Goal: Task Accomplishment & Management: Manage account settings

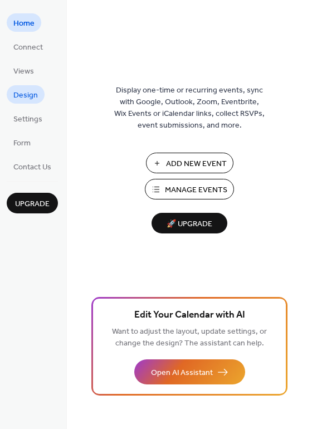
click at [38, 98] on link "Design" at bounding box center [26, 94] width 38 height 18
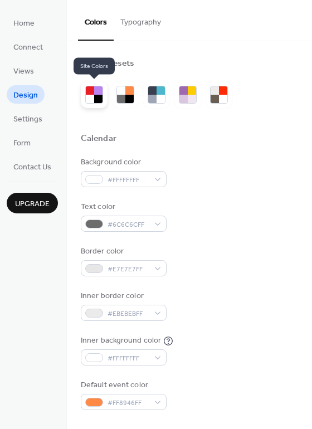
click at [104, 97] on div at bounding box center [94, 94] width 27 height 27
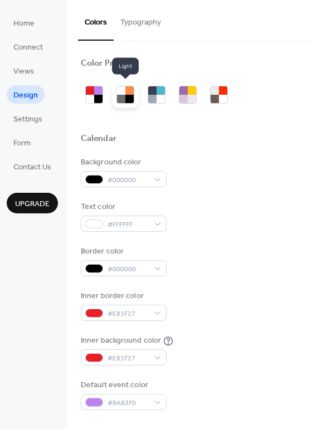
click at [120, 97] on div at bounding box center [121, 99] width 8 height 8
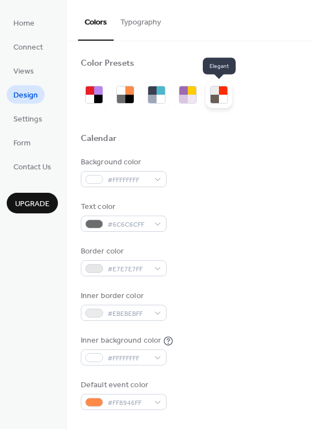
click at [211, 88] on div at bounding box center [214, 90] width 8 height 8
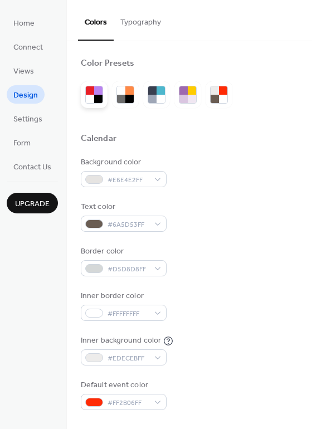
click at [90, 98] on div at bounding box center [90, 99] width 8 height 8
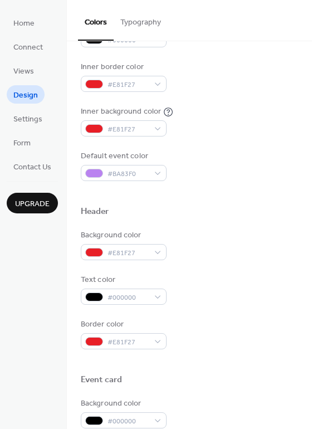
scroll to position [278, 0]
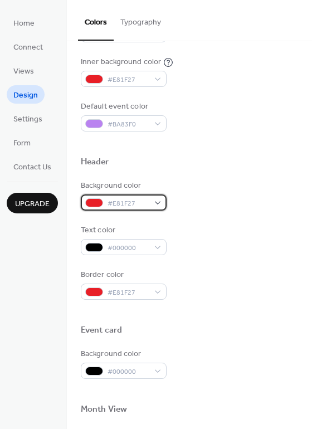
click at [137, 204] on span "#E81F27" at bounding box center [127, 204] width 41 height 12
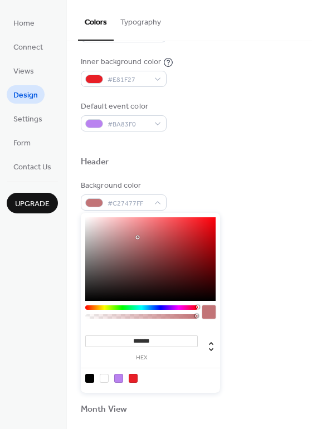
type input "*******"
drag, startPoint x: 94, startPoint y: 229, endPoint x: 63, endPoint y: 212, distance: 34.9
click at [63, 214] on body "Home Connect Views Design Settings Form Contact Us Upgrade Design Upgrade Color…" at bounding box center [156, 214] width 312 height 429
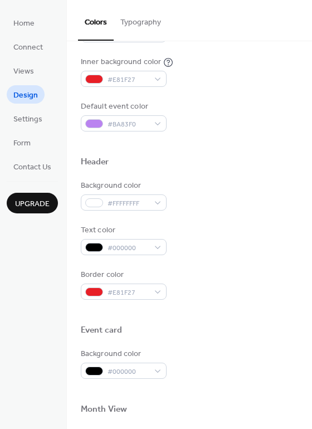
click at [215, 131] on div at bounding box center [189, 143] width 217 height 25
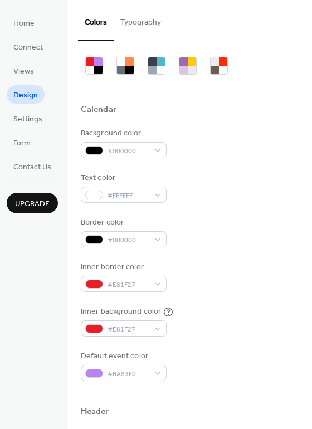
scroll to position [111, 0]
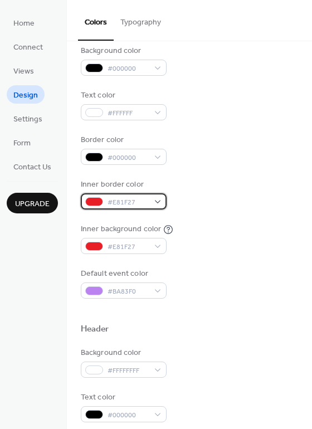
click at [156, 198] on div "#E81F27" at bounding box center [124, 201] width 86 height 16
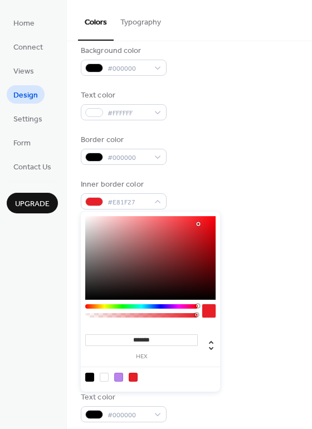
click at [139, 340] on input "*******" at bounding box center [141, 340] width 112 height 12
drag, startPoint x: 118, startPoint y: 235, endPoint x: 65, endPoint y: 201, distance: 62.8
click at [65, 201] on body "Home Connect Views Design Settings Form Contact Us Upgrade Design Upgrade Color…" at bounding box center [156, 214] width 312 height 429
type input "*******"
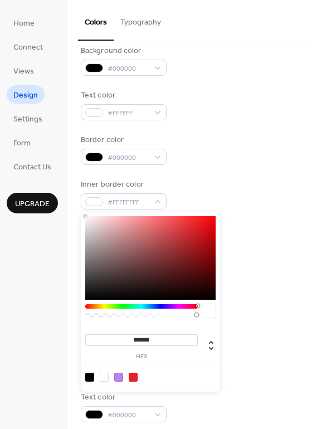
drag, startPoint x: 131, startPoint y: 227, endPoint x: -25, endPoint y: 155, distance: 171.9
click at [0, 155] on html "Home Connect Views Design Settings Form Contact Us Upgrade Design Upgrade Color…" at bounding box center [156, 214] width 312 height 429
click at [213, 312] on div at bounding box center [208, 310] width 13 height 13
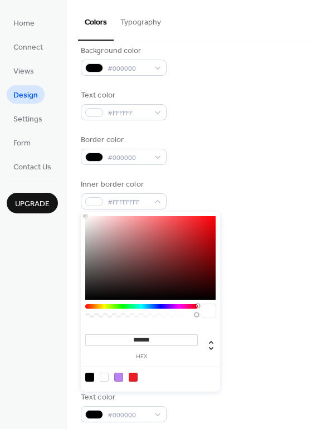
click at [196, 141] on div "Border color #000000" at bounding box center [189, 149] width 217 height 31
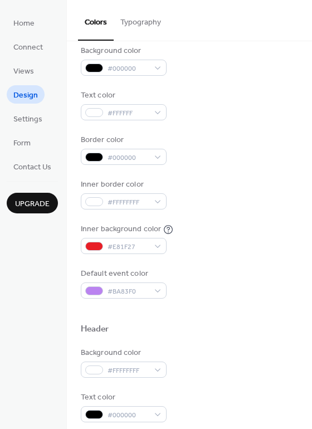
click at [162, 237] on div "Inner background color #E81F27" at bounding box center [127, 238] width 92 height 31
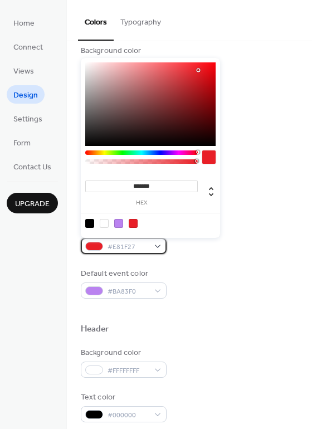
click at [159, 243] on div "#E81F27" at bounding box center [124, 246] width 86 height 16
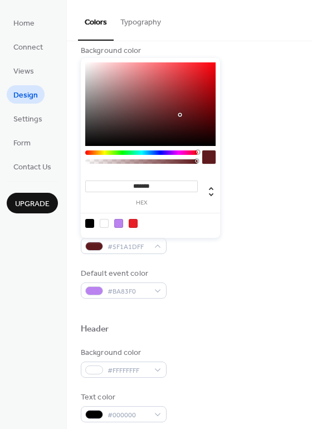
type input "*******"
drag, startPoint x: 180, startPoint y: 115, endPoint x: 260, endPoint y: 180, distance: 103.6
click at [260, 180] on body "Home Connect Views Design Settings Form Contact Us Upgrade Design Upgrade Color…" at bounding box center [156, 214] width 312 height 429
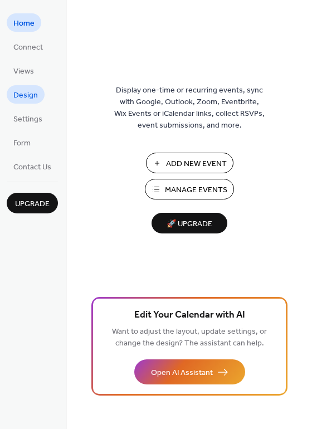
click at [36, 93] on span "Design" at bounding box center [25, 96] width 24 height 12
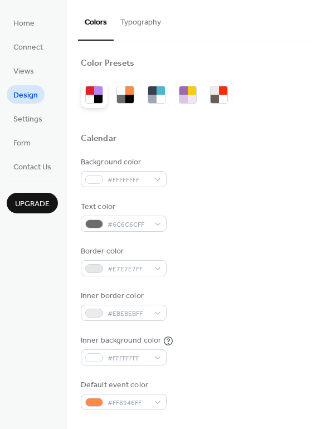
click at [92, 88] on div at bounding box center [90, 90] width 8 height 8
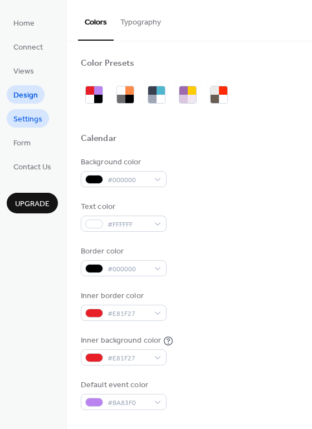
click at [45, 124] on link "Settings" at bounding box center [28, 118] width 42 height 18
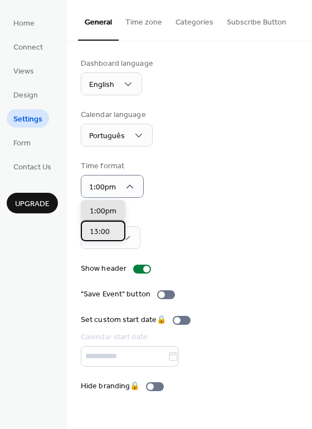
click at [105, 228] on span "13:00" at bounding box center [100, 232] width 20 height 12
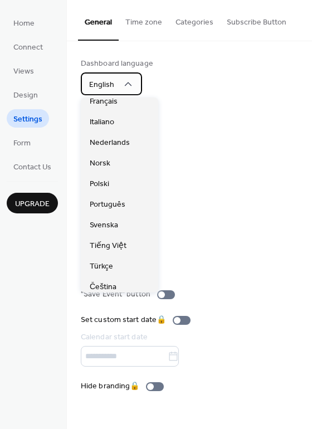
scroll to position [167, 0]
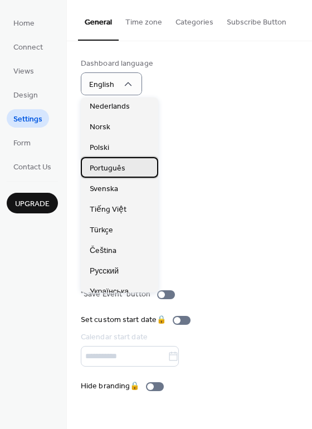
click at [140, 174] on div "Português" at bounding box center [119, 167] width 77 height 21
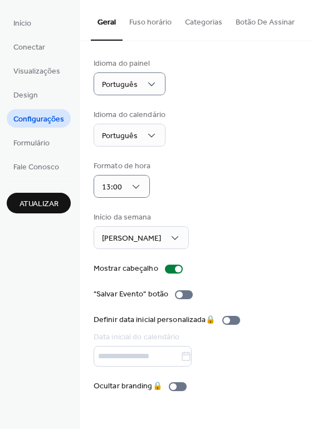
click at [62, 144] on ul "Início Conectar Visualizações Design Configurações Formulário Fale Conosco" at bounding box center [39, 94] width 64 height 162
click at [47, 141] on span "Formulário" at bounding box center [31, 143] width 36 height 12
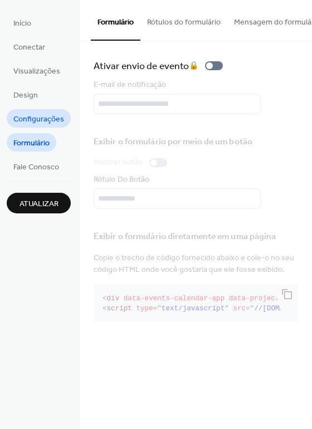
click at [39, 119] on span "Configurações" at bounding box center [38, 120] width 51 height 12
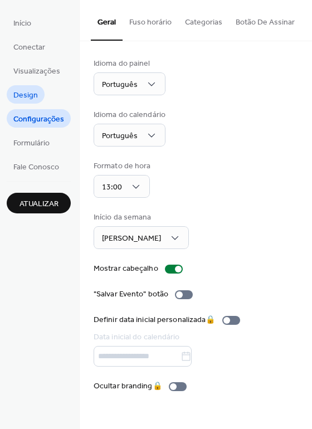
click at [40, 101] on link "Design" at bounding box center [26, 94] width 38 height 18
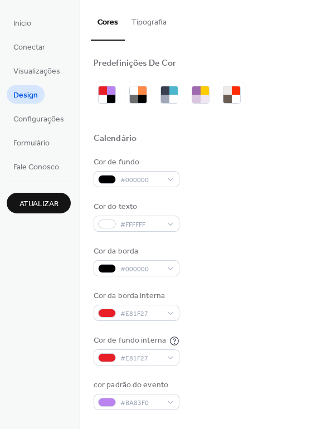
click at [43, 86] on li "Design" at bounding box center [26, 94] width 38 height 18
click at [45, 76] on span "Visualizações" at bounding box center [36, 72] width 47 height 12
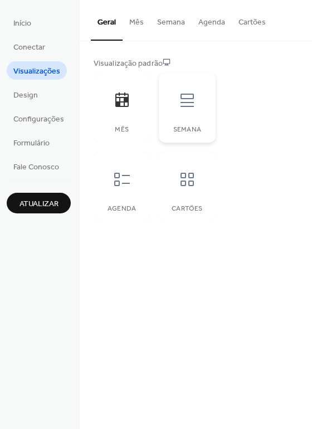
click at [190, 102] on icon at bounding box center [186, 100] width 13 height 13
click at [117, 180] on icon at bounding box center [122, 179] width 18 height 18
click at [167, 140] on div "Semana" at bounding box center [187, 107] width 56 height 70
click at [139, 29] on button "Mês" at bounding box center [136, 20] width 28 height 40
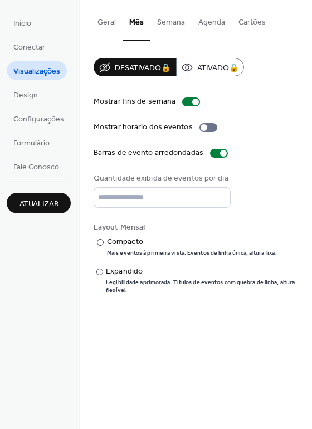
click at [174, 26] on button "Semana" at bounding box center [170, 20] width 41 height 40
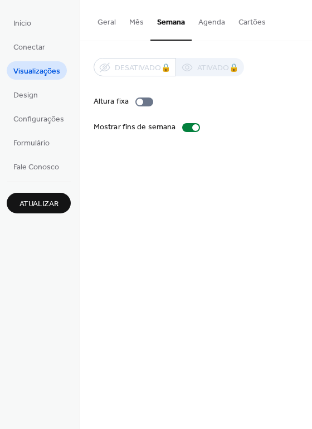
click at [198, 23] on button "Agenda" at bounding box center [211, 20] width 40 height 40
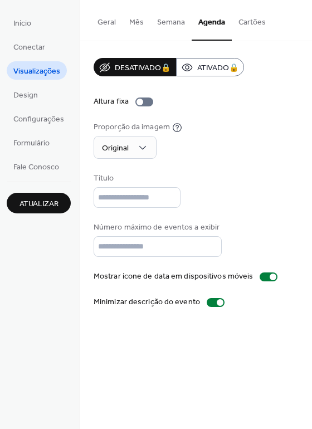
click at [176, 21] on button "Semana" at bounding box center [170, 20] width 41 height 40
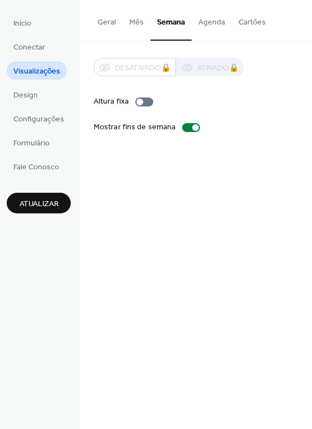
click at [186, 125] on div "Desativado 🔒 Ativado 🔒 Altura fixa Mostrar fins de semana" at bounding box center [196, 95] width 204 height 75
click at [185, 126] on div at bounding box center [191, 127] width 18 height 9
click at [185, 126] on div at bounding box center [186, 127] width 7 height 7
click at [140, 101] on div at bounding box center [139, 102] width 7 height 7
click at [136, 102] on div at bounding box center [144, 101] width 18 height 9
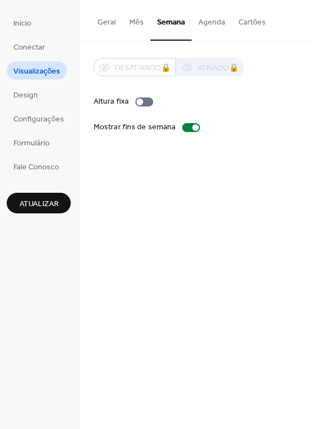
click at [196, 21] on button "Agenda" at bounding box center [211, 20] width 40 height 40
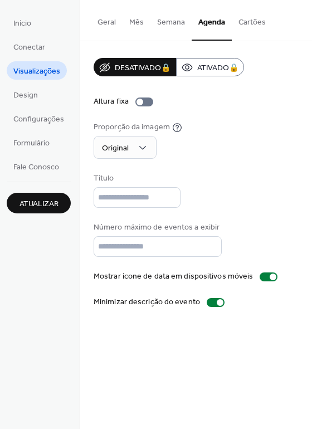
click at [233, 31] on button "Cartões" at bounding box center [252, 20] width 41 height 40
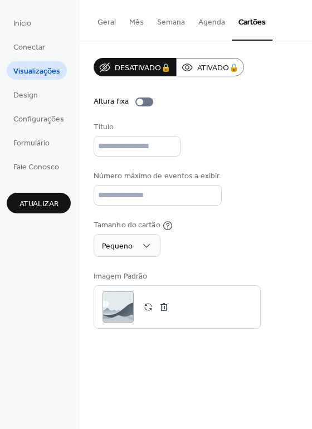
click at [150, 22] on button "Semana" at bounding box center [170, 20] width 41 height 40
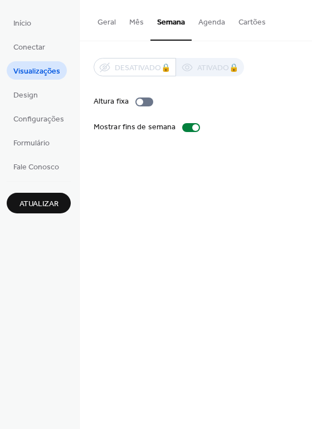
click at [96, 18] on button "Geral" at bounding box center [107, 20] width 32 height 40
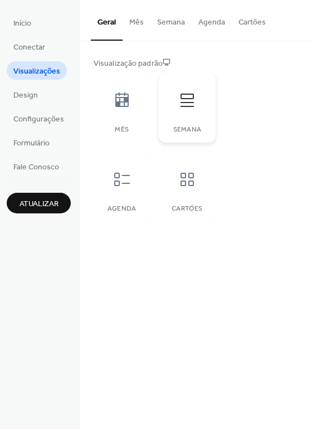
click at [170, 101] on div at bounding box center [186, 99] width 33 height 33
click at [36, 94] on span "Design" at bounding box center [25, 96] width 24 height 12
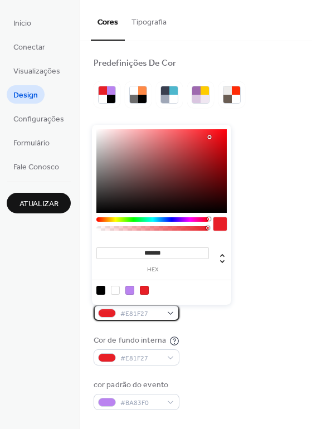
click at [150, 310] on span "#E81F27" at bounding box center [140, 314] width 41 height 12
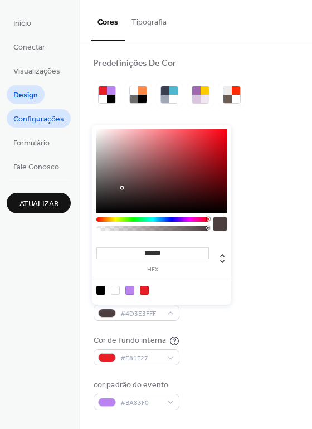
type input "*******"
drag, startPoint x: 120, startPoint y: 188, endPoint x: 50, endPoint y: 111, distance: 103.6
click at [51, 114] on body "Início Conectar Visualizações Design Configurações Formulário Fale Conosco Atua…" at bounding box center [156, 214] width 312 height 429
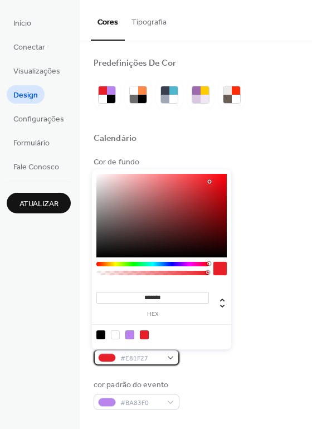
click at [116, 353] on div "#E81F27" at bounding box center [137, 357] width 86 height 16
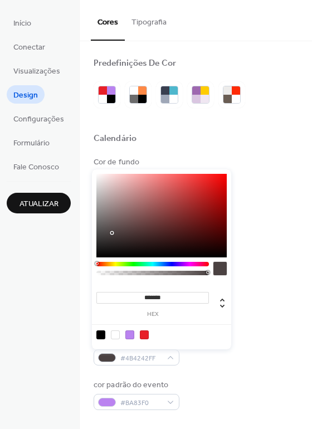
drag, startPoint x: 110, startPoint y: 228, endPoint x: 42, endPoint y: 127, distance: 121.0
click at [44, 130] on body "Início Conectar Visualizações Design Configurações Formulário Fale Conosco Atua…" at bounding box center [156, 214] width 312 height 429
drag, startPoint x: 137, startPoint y: 203, endPoint x: 308, endPoint y: 158, distance: 176.7
click at [308, 158] on body "Início Conectar Visualizações Design Configurações Formulário Fale Conosco Atua…" at bounding box center [156, 214] width 312 height 429
type input "*******"
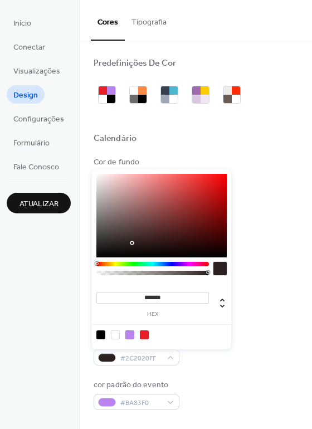
drag, startPoint x: 153, startPoint y: 228, endPoint x: 129, endPoint y: 249, distance: 31.5
click at [129, 249] on div at bounding box center [161, 215] width 130 height 83
click at [254, 227] on div "Cor do texto #FFFFFF" at bounding box center [196, 216] width 204 height 31
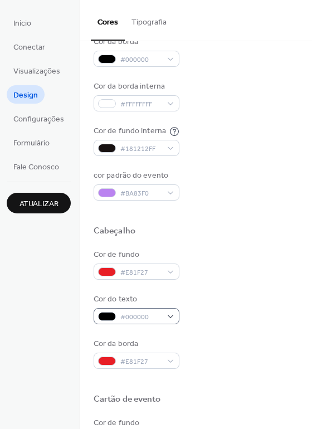
scroll to position [223, 0]
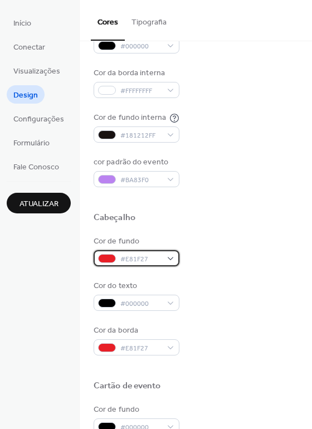
click at [151, 260] on span "#E81F27" at bounding box center [140, 259] width 41 height 12
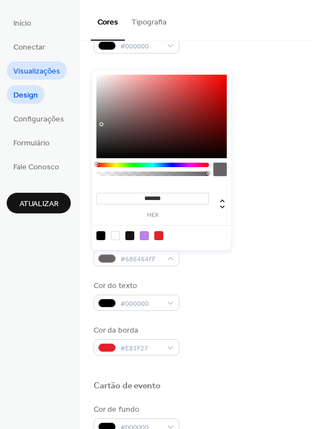
drag, startPoint x: 101, startPoint y: 124, endPoint x: 51, endPoint y: 66, distance: 77.3
click at [51, 66] on body "Início Conectar Visualizações Design Configurações Formulário Fale Conosco Atua…" at bounding box center [156, 214] width 312 height 429
type input "*******"
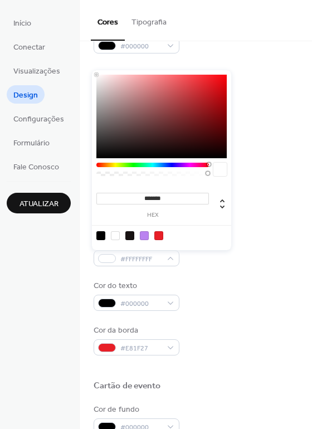
click at [273, 125] on div "Cor de fundo interna #181212FF" at bounding box center [196, 127] width 204 height 31
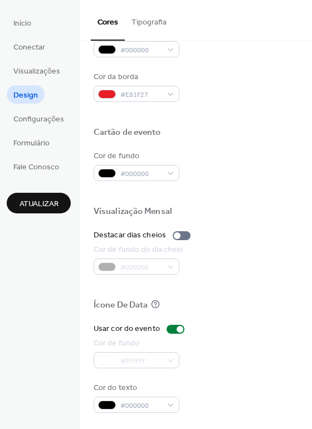
scroll to position [476, 0]
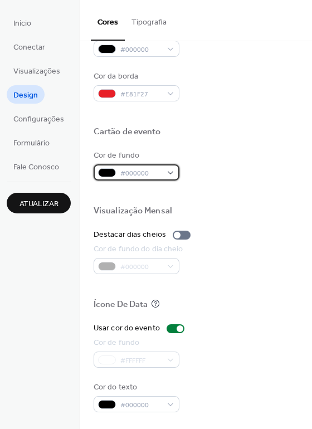
click at [155, 178] on span "#000000" at bounding box center [140, 174] width 41 height 12
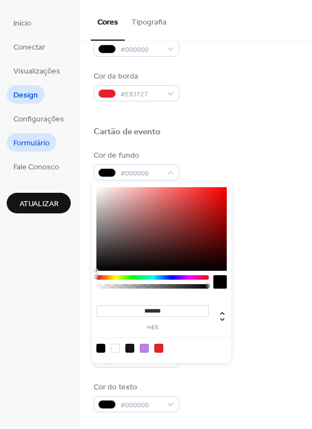
type input "*******"
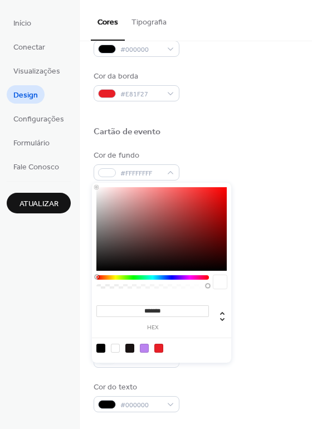
drag, startPoint x: 100, startPoint y: 189, endPoint x: 6, endPoint y: 139, distance: 106.3
click at [6, 139] on body "Início Conectar Visualizações Design Configurações Formulário Fale Conosco Atua…" at bounding box center [156, 214] width 312 height 429
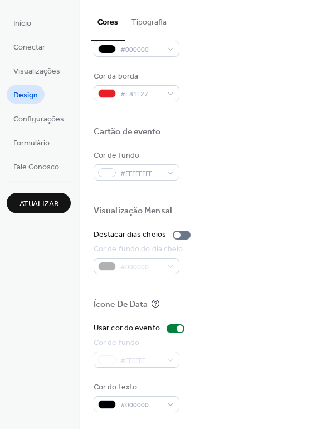
click at [261, 132] on div "Cartão de evento" at bounding box center [196, 133] width 204 height 14
click at [47, 202] on span "Atualizar" at bounding box center [38, 204] width 39 height 12
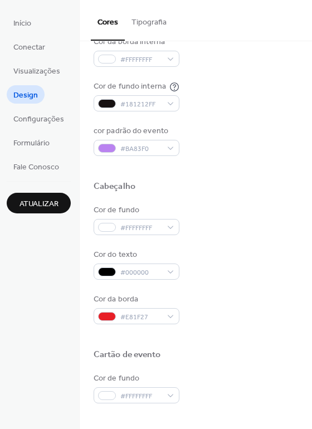
scroll to position [198, 0]
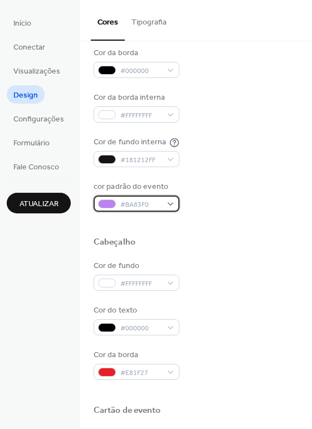
click at [159, 208] on span "#BA83F0" at bounding box center [140, 205] width 41 height 12
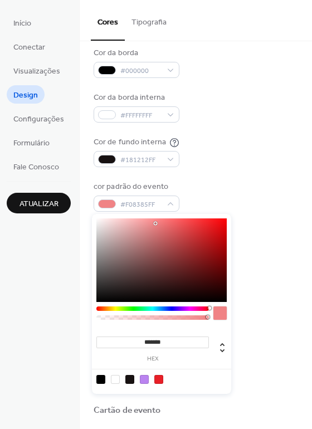
drag, startPoint x: 198, startPoint y: 307, endPoint x: 222, endPoint y: 289, distance: 30.2
click at [221, 311] on div at bounding box center [161, 315] width 130 height 19
type input "*******"
drag, startPoint x: 195, startPoint y: 235, endPoint x: 211, endPoint y: 233, distance: 15.8
click at [211, 233] on div at bounding box center [161, 259] width 130 height 83
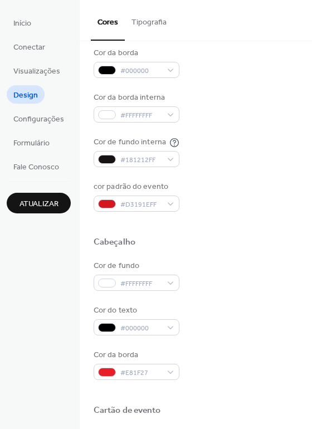
click at [201, 161] on div "Cor de fundo interna #181212FF" at bounding box center [196, 151] width 204 height 31
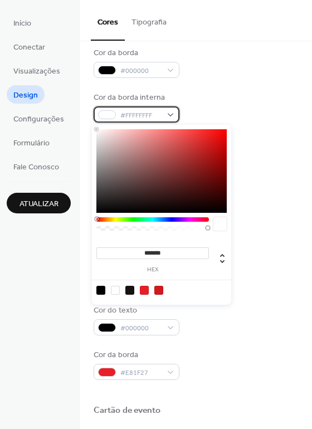
click at [174, 121] on div "#FFFFFFFF" at bounding box center [137, 114] width 86 height 16
click at [213, 98] on div "Cor da borda interna #FFFFFFFF" at bounding box center [196, 107] width 204 height 31
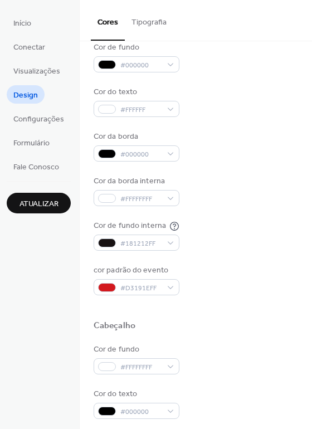
scroll to position [87, 0]
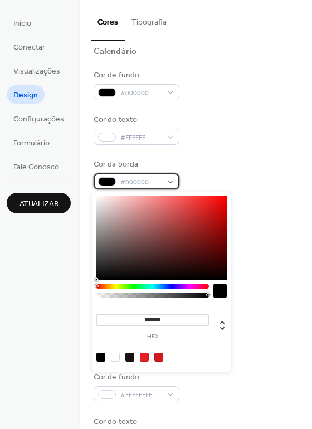
click at [157, 183] on span "#000000" at bounding box center [140, 182] width 41 height 12
click at [114, 214] on div at bounding box center [161, 237] width 130 height 83
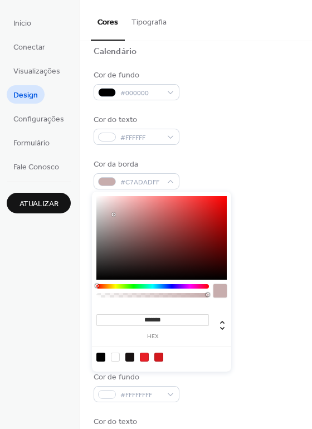
click at [115, 216] on div at bounding box center [115, 215] width 2 height 2
click at [114, 224] on div at bounding box center [161, 237] width 130 height 83
drag, startPoint x: 114, startPoint y: 224, endPoint x: 60, endPoint y: 309, distance: 101.0
click at [60, 309] on body "Início Conectar Visualizações Design Configurações Formulário Fale Conosco Atua…" at bounding box center [156, 214] width 312 height 429
click at [132, 205] on div at bounding box center [161, 237] width 130 height 83
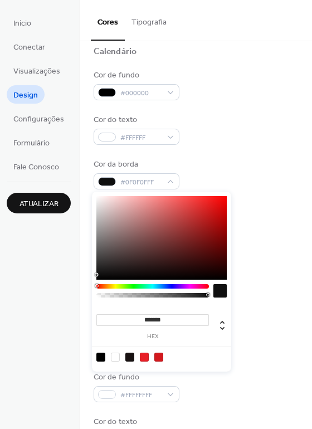
drag, startPoint x: 91, startPoint y: 274, endPoint x: 85, endPoint y: 287, distance: 14.2
click at [85, 287] on body "Início Conectar Visualizações Design Configurações Formulário Fale Conosco Atua…" at bounding box center [156, 214] width 312 height 429
type input "*******"
drag, startPoint x: 123, startPoint y: 213, endPoint x: 68, endPoint y: 301, distance: 104.0
click at [68, 301] on body "Início Conectar Visualizações Design Configurações Formulário Fale Conosco Atua…" at bounding box center [156, 214] width 312 height 429
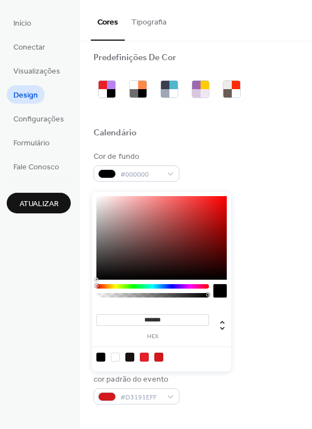
scroll to position [0, 0]
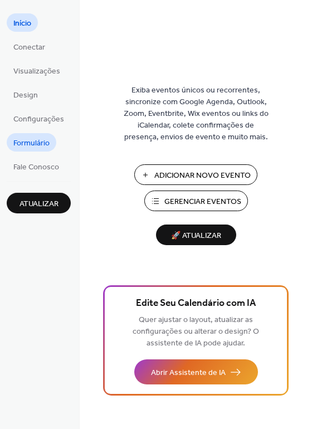
click at [37, 137] on span "Formulário" at bounding box center [31, 143] width 36 height 12
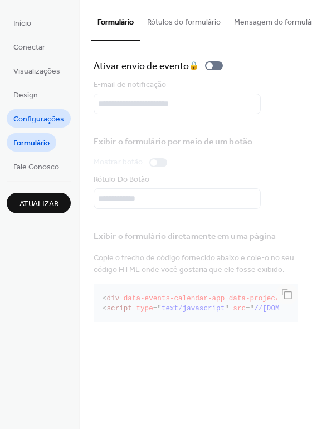
click at [23, 121] on span "Configurações" at bounding box center [38, 120] width 51 height 12
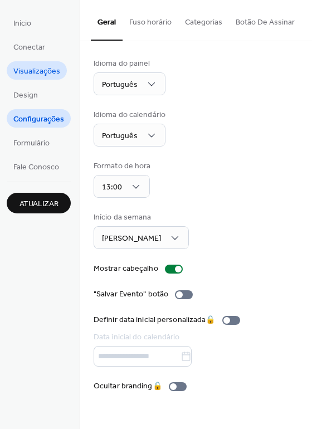
click at [39, 71] on span "Visualizações" at bounding box center [36, 72] width 47 height 12
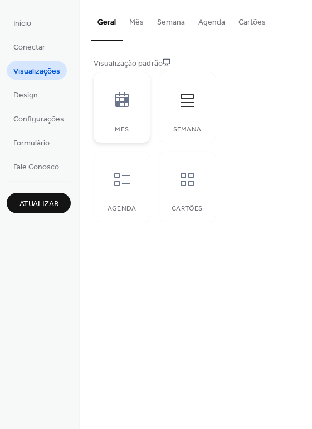
click at [124, 106] on icon at bounding box center [121, 99] width 13 height 14
click at [178, 185] on icon at bounding box center [187, 179] width 18 height 18
click at [105, 111] on div at bounding box center [121, 99] width 33 height 33
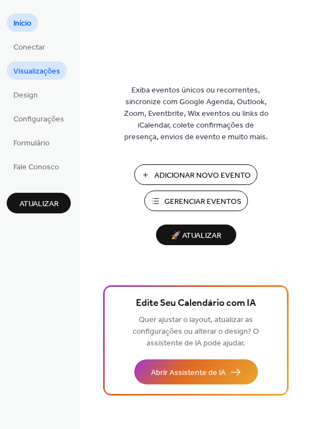
click at [22, 71] on span "Visualizações" at bounding box center [36, 72] width 47 height 12
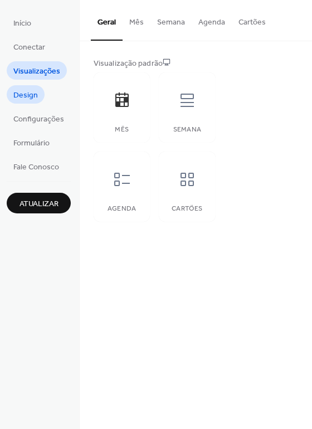
click at [18, 92] on span "Design" at bounding box center [25, 96] width 24 height 12
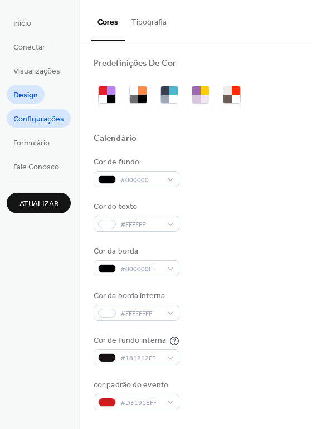
click at [30, 125] on span "Configurações" at bounding box center [38, 120] width 51 height 12
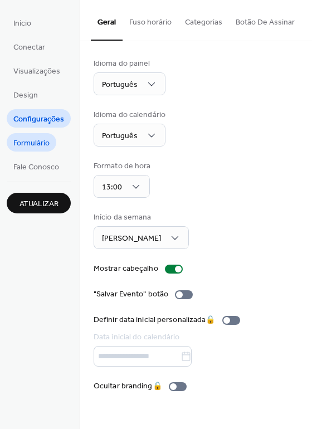
click at [32, 141] on span "Formulário" at bounding box center [31, 143] width 36 height 12
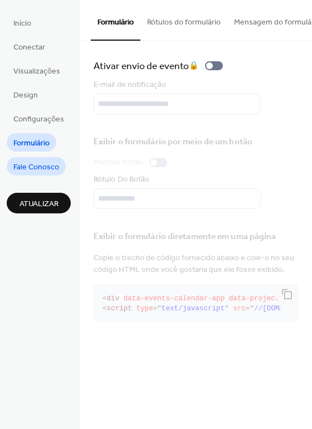
click at [52, 169] on span "Fale Conosco" at bounding box center [36, 167] width 46 height 12
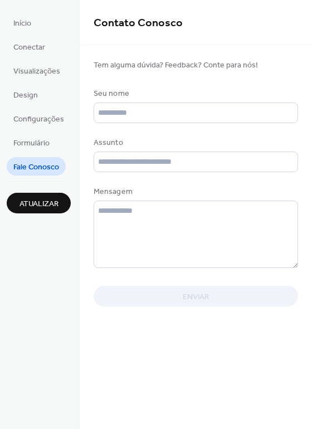
click at [43, 26] on ul "Início Conectar Visualizações Design Configurações Formulário Fale Conosco" at bounding box center [39, 94] width 64 height 162
click at [27, 37] on ul "Início Conectar Visualizações Design Configurações Formulário Fale Conosco" at bounding box center [39, 94] width 64 height 162
click at [27, 33] on ul "Início Conectar Visualizações Design Configurações Formulário Fale Conosco" at bounding box center [39, 94] width 64 height 162
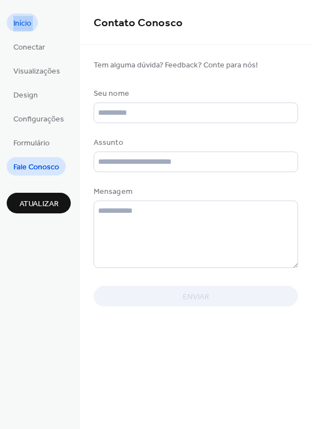
click at [27, 29] on span "Início" at bounding box center [22, 24] width 18 height 12
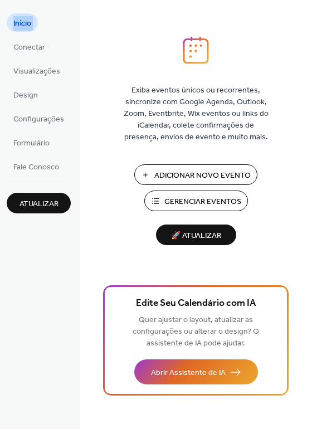
click at [23, 22] on span "Início" at bounding box center [22, 24] width 18 height 12
click at [226, 179] on span "Adicionar Novo Evento" at bounding box center [202, 176] width 96 height 12
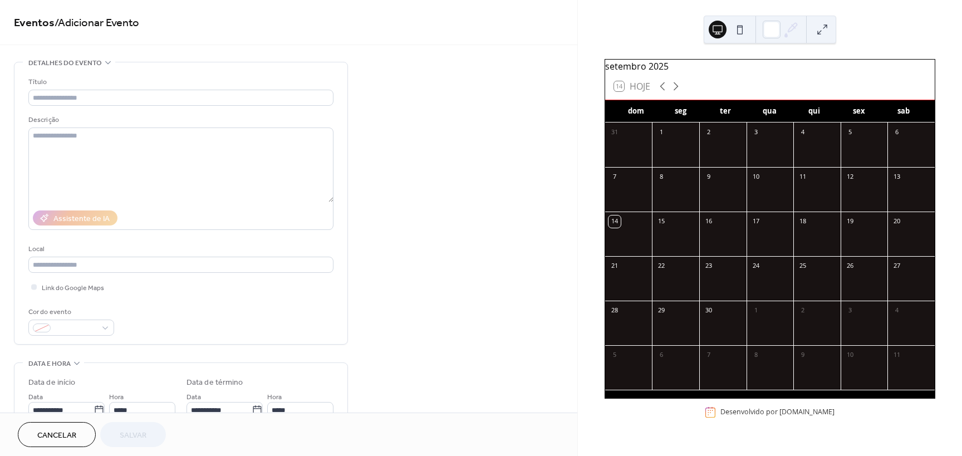
click at [159, 88] on div "Título" at bounding box center [180, 90] width 305 height 29
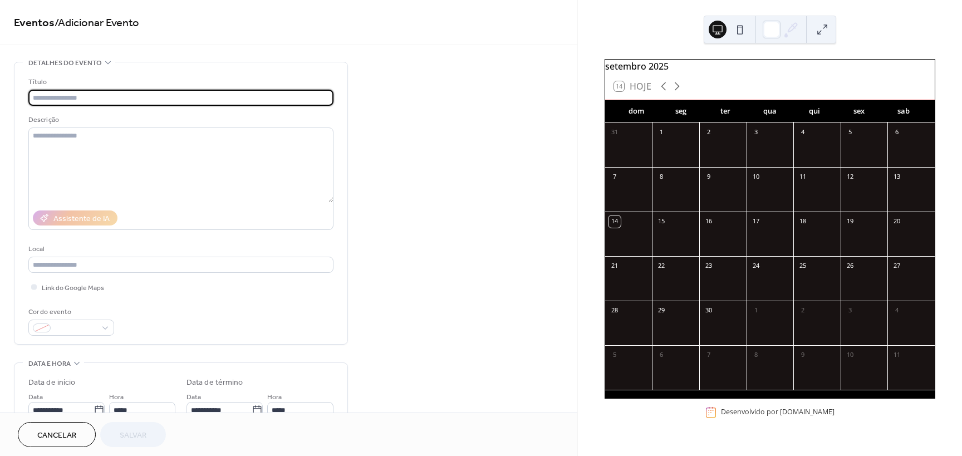
click at [158, 95] on input "text" at bounding box center [180, 98] width 305 height 16
type input "**********"
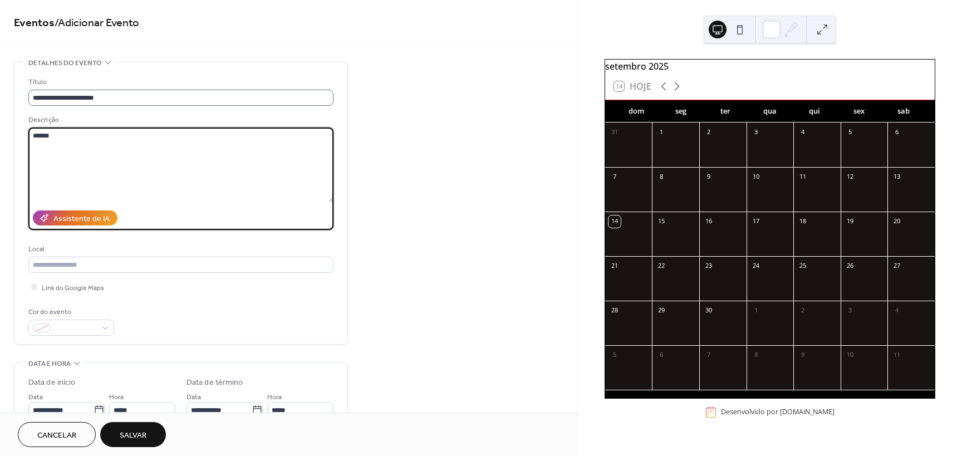
type textarea "*****"
click at [137, 96] on input "**********" at bounding box center [180, 98] width 305 height 16
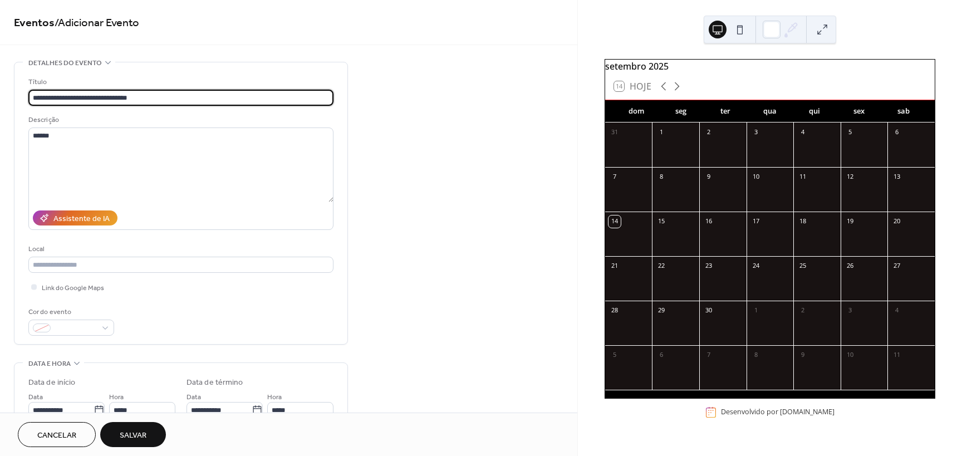
type input "**********"
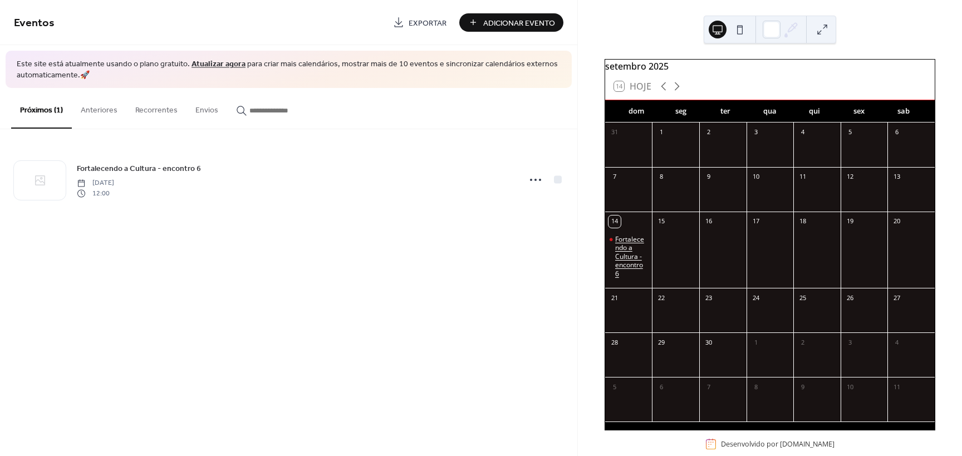
click at [648, 249] on div "Fortalecendo a Cultura - encontro 6" at bounding box center [631, 256] width 33 height 43
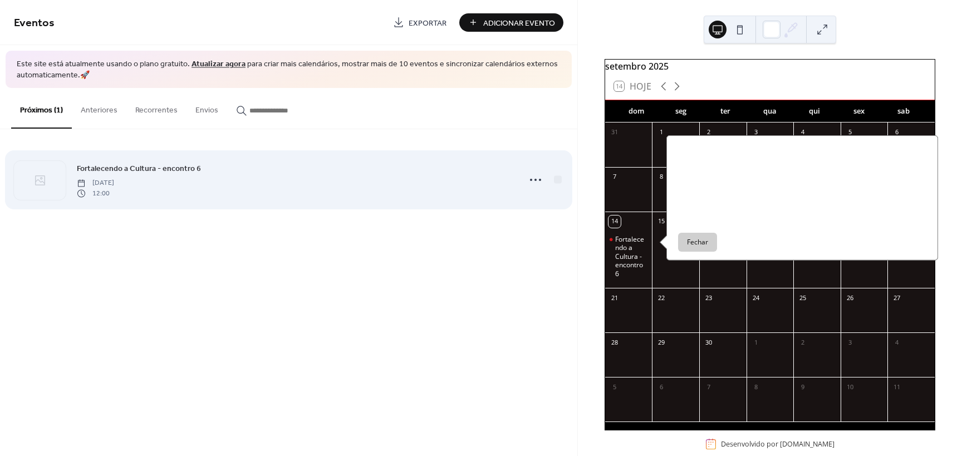
click at [446, 176] on div "Fortalecendo a Cultura - encontro 6 domingo, setembro 14, 2025 12:00" at bounding box center [295, 180] width 436 height 36
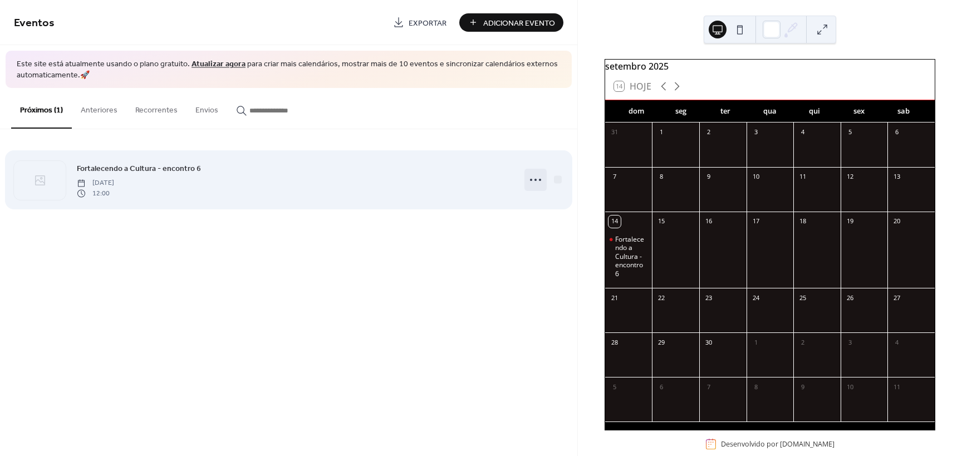
click at [532, 177] on icon at bounding box center [536, 180] width 18 height 18
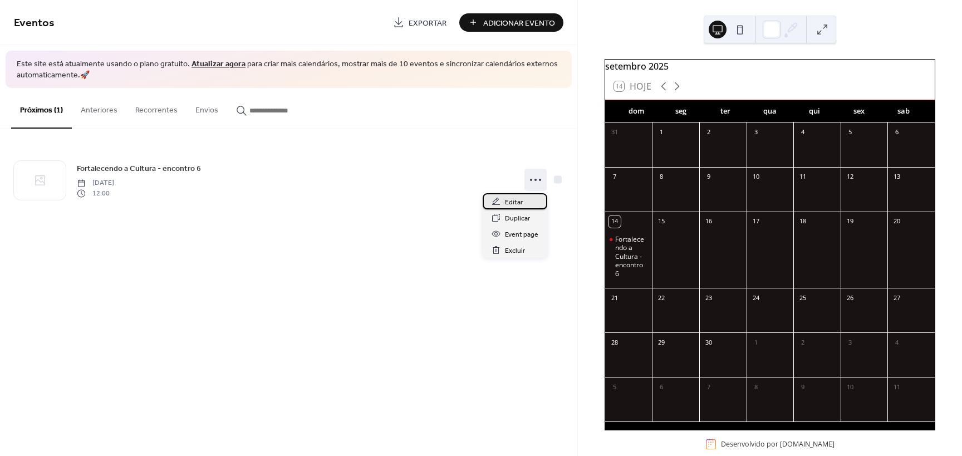
click at [516, 206] on span "Editar" at bounding box center [514, 202] width 18 height 12
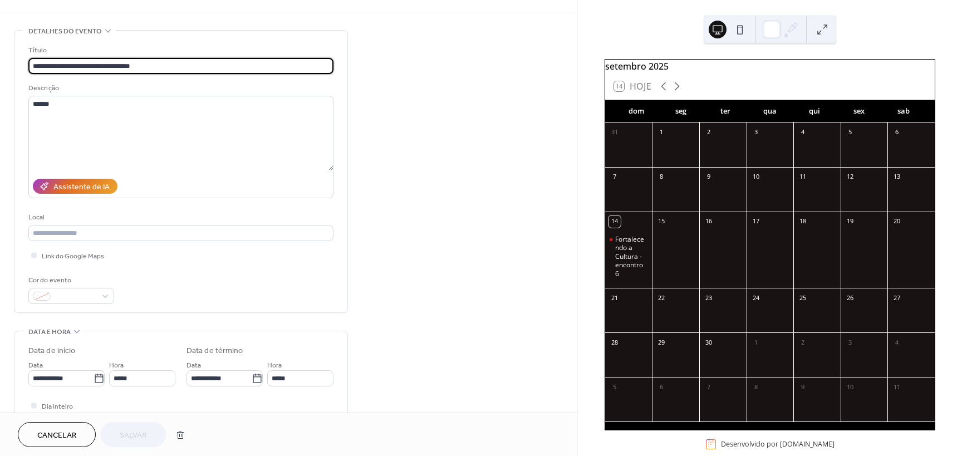
scroll to position [111, 0]
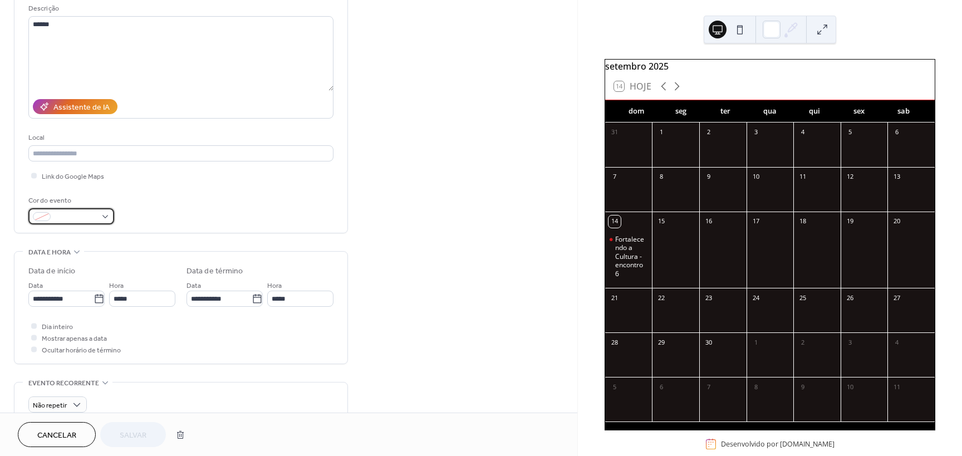
click at [89, 218] on span at bounding box center [75, 218] width 41 height 12
click at [146, 193] on div "**********" at bounding box center [180, 94] width 305 height 259
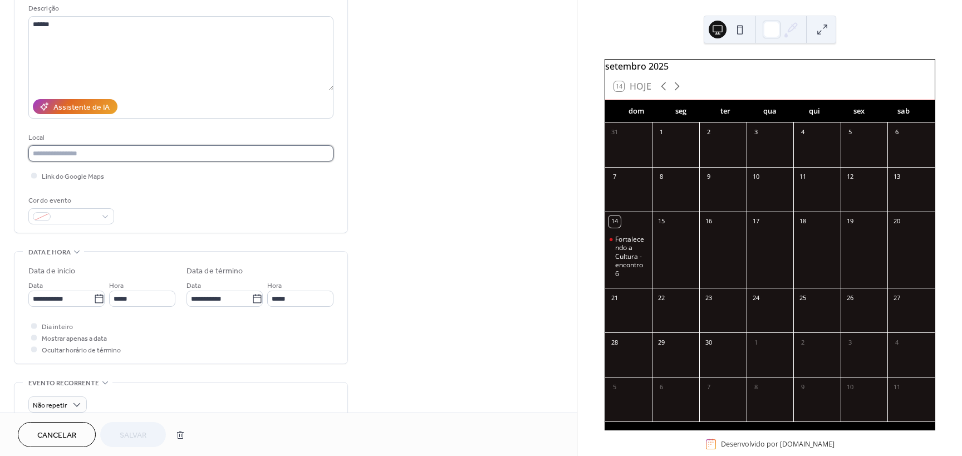
click at [112, 153] on input "text" at bounding box center [180, 153] width 305 height 16
click at [77, 175] on span "Link do Google Maps" at bounding box center [73, 177] width 62 height 12
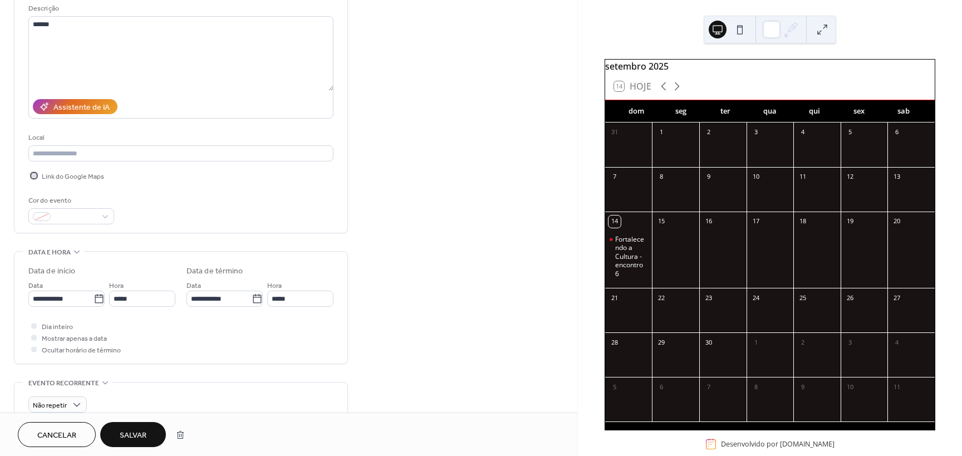
click at [77, 175] on span "Link do Google Maps" at bounding box center [73, 177] width 62 height 12
click at [88, 153] on input "text" at bounding box center [180, 153] width 305 height 16
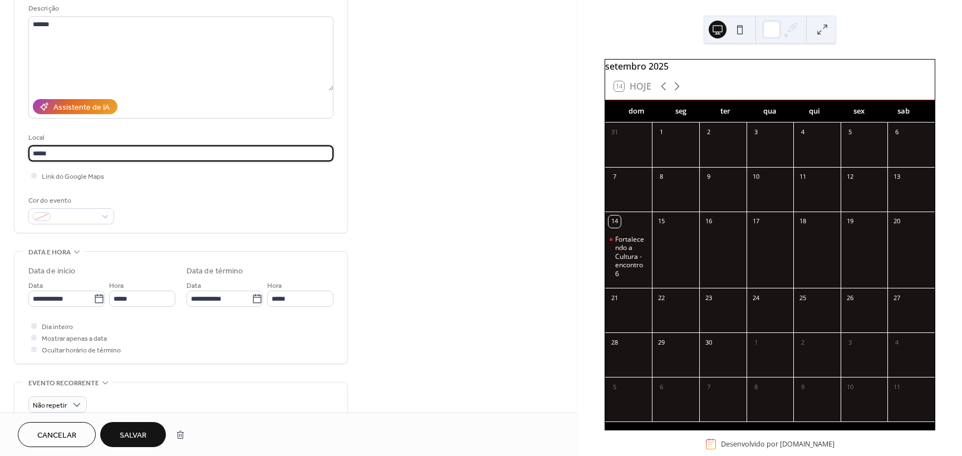
paste input "**********"
type input "**********"
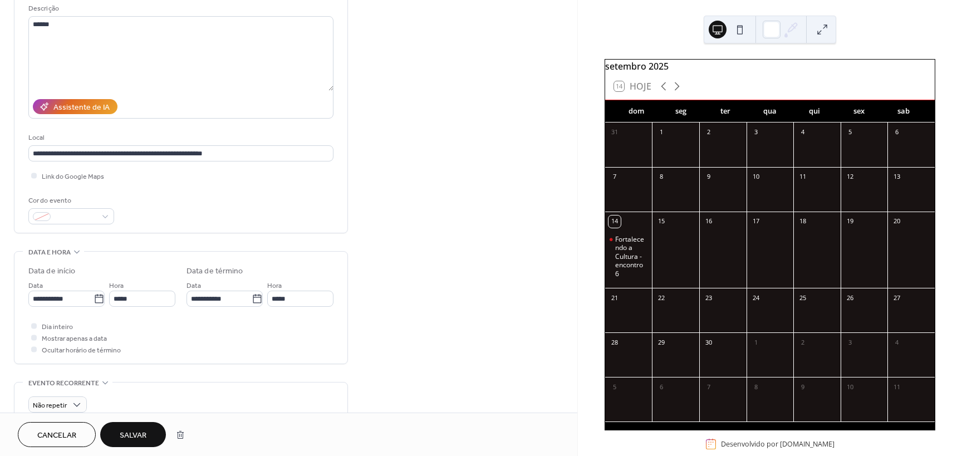
click at [238, 195] on div "Cor do evento" at bounding box center [180, 209] width 305 height 29
drag, startPoint x: 43, startPoint y: 177, endPoint x: 35, endPoint y: 175, distance: 8.0
click at [42, 177] on span "Link do Google Maps" at bounding box center [73, 177] width 62 height 12
click at [83, 178] on span "Link do Google Maps" at bounding box center [73, 177] width 62 height 12
click at [95, 296] on icon at bounding box center [99, 298] width 8 height 9
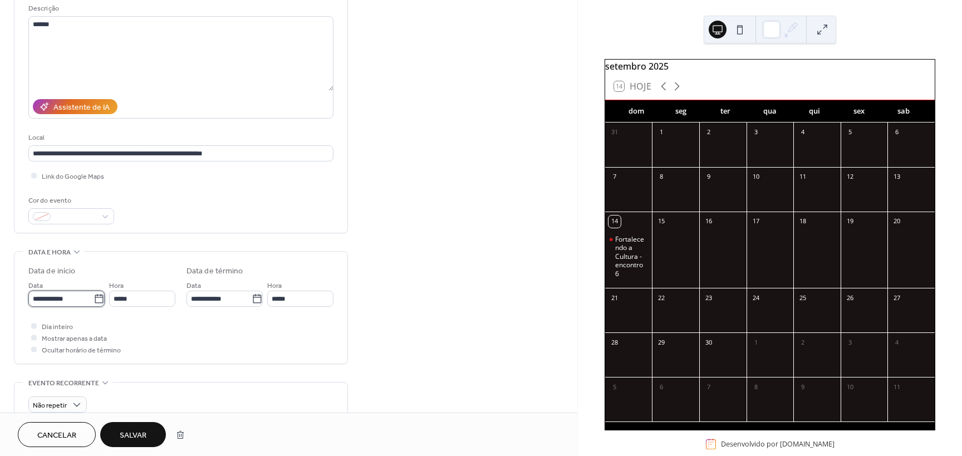
click at [92, 296] on input "**********" at bounding box center [60, 299] width 65 height 16
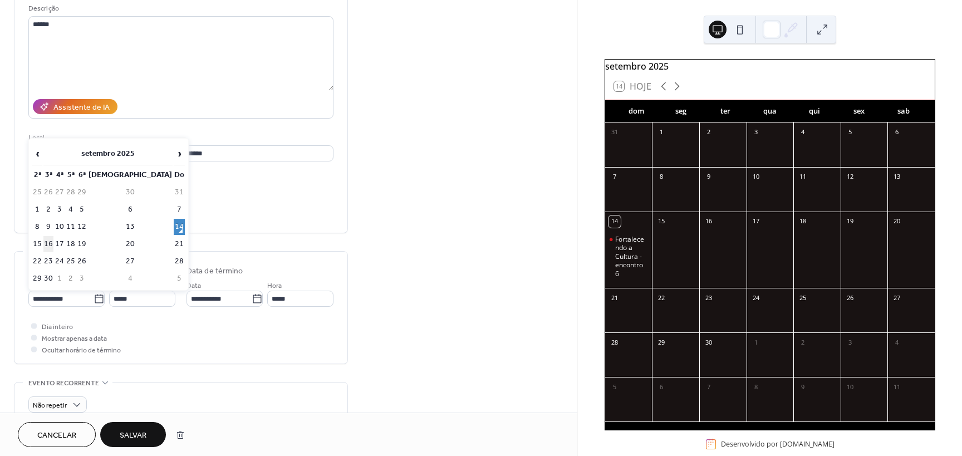
click at [53, 244] on td "16" at bounding box center [48, 244] width 10 height 16
type input "**********"
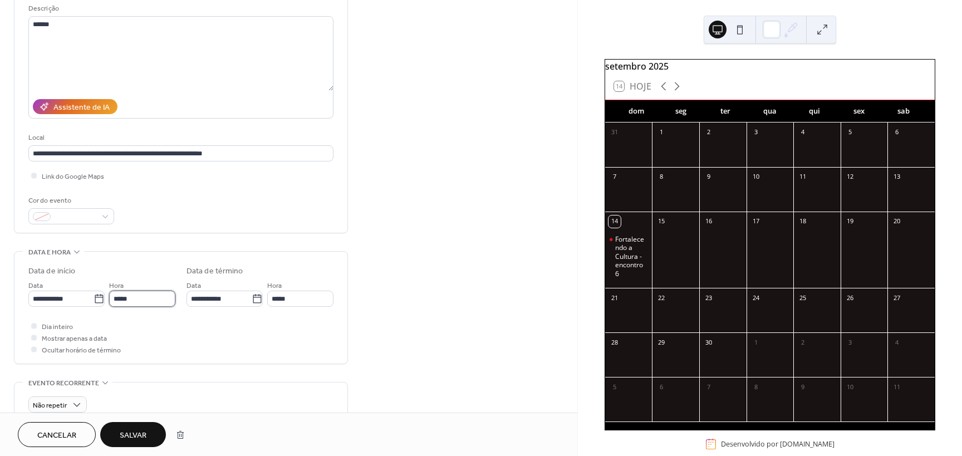
click at [121, 301] on input "*****" at bounding box center [142, 299] width 66 height 16
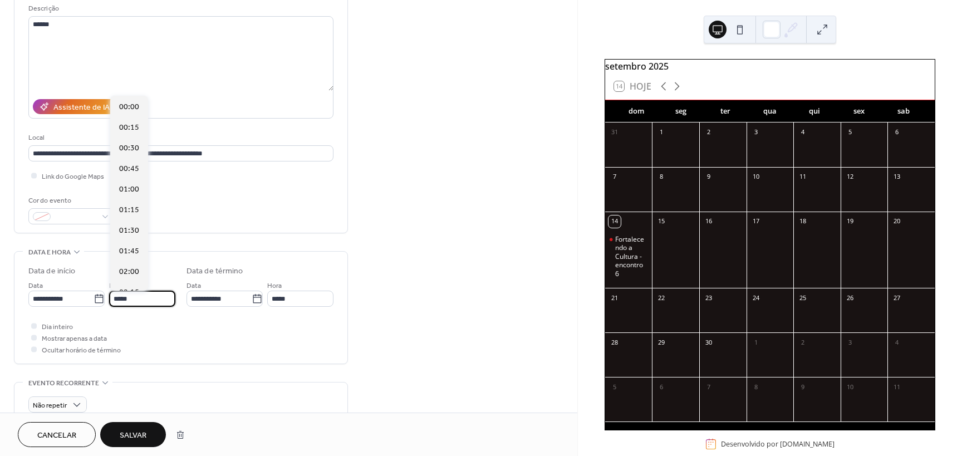
scroll to position [989, 0]
click at [134, 266] on span "14:00" at bounding box center [129, 272] width 20 height 12
type input "*****"
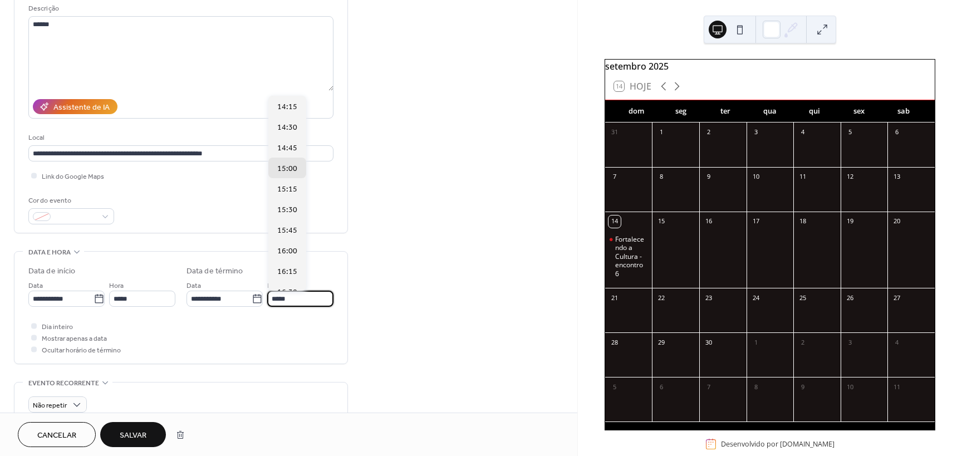
click at [277, 298] on input "*****" at bounding box center [300, 299] width 66 height 16
type input "*****"
click at [414, 306] on div "**********" at bounding box center [288, 290] width 577 height 681
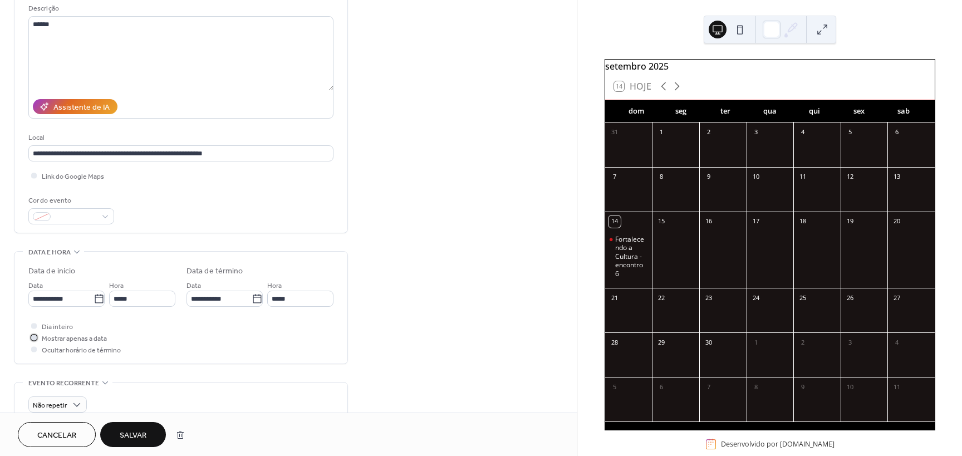
click at [36, 335] on div at bounding box center [34, 338] width 6 height 6
click at [34, 338] on icon at bounding box center [33, 337] width 3 height 3
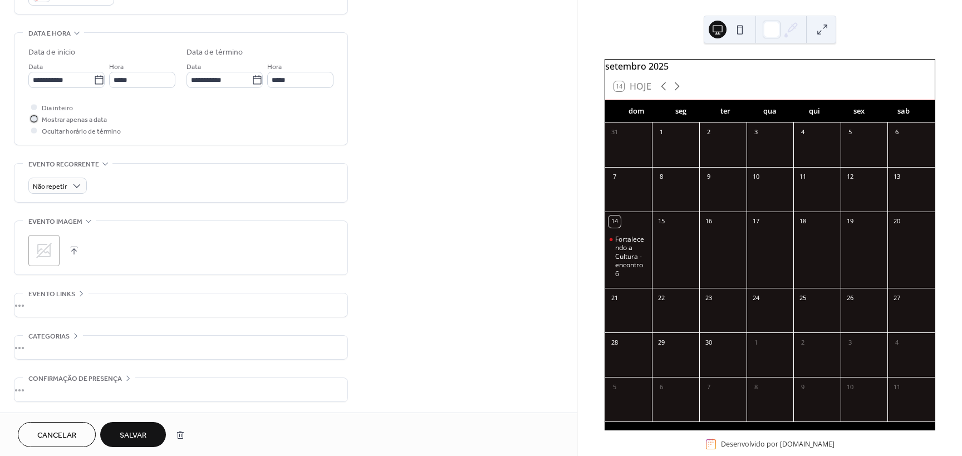
scroll to position [331, 0]
click at [48, 244] on icon at bounding box center [44, 250] width 18 height 18
click at [134, 382] on div "•••" at bounding box center [180, 388] width 333 height 23
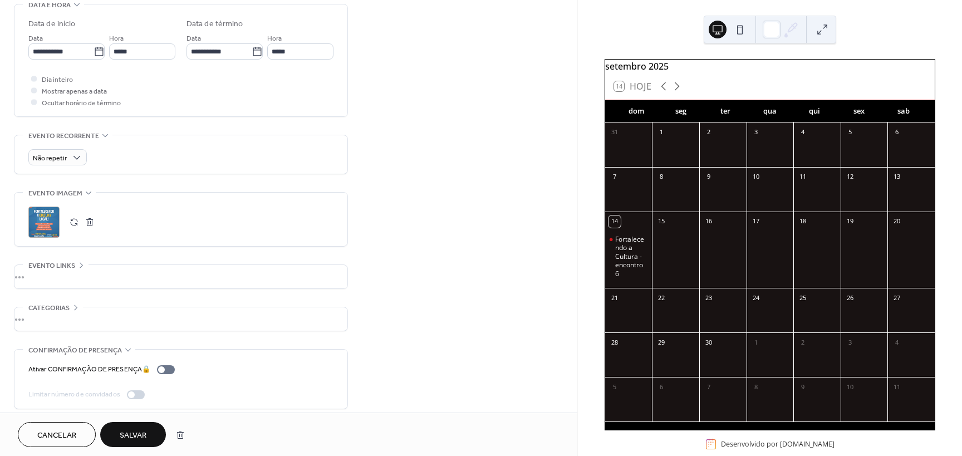
scroll to position [366, 0]
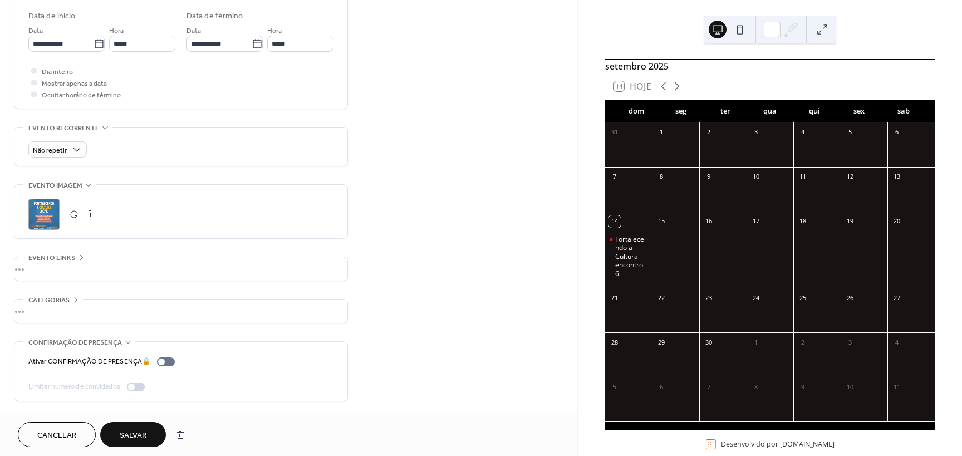
click at [118, 340] on span "CONFIRMAÇÃO DE PRESENÇA" at bounding box center [75, 343] width 94 height 12
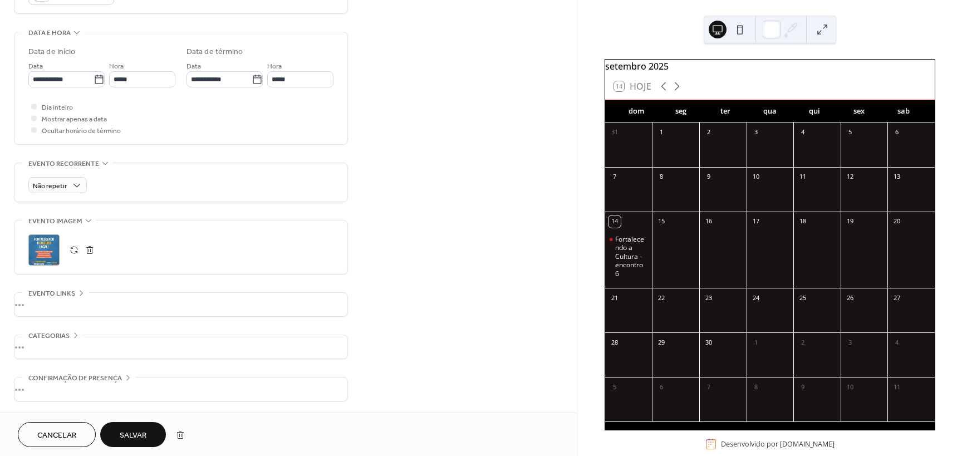
click at [148, 429] on button "Salvar" at bounding box center [133, 434] width 66 height 25
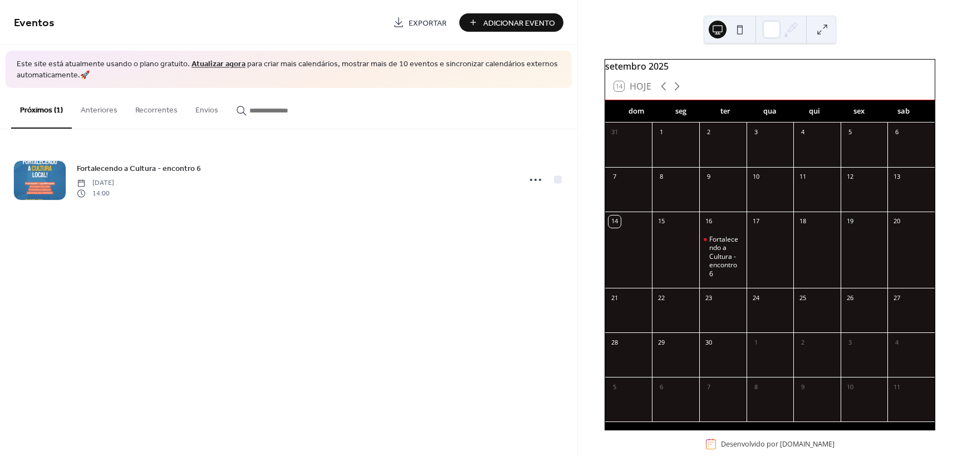
click at [747, 29] on button at bounding box center [740, 30] width 18 height 18
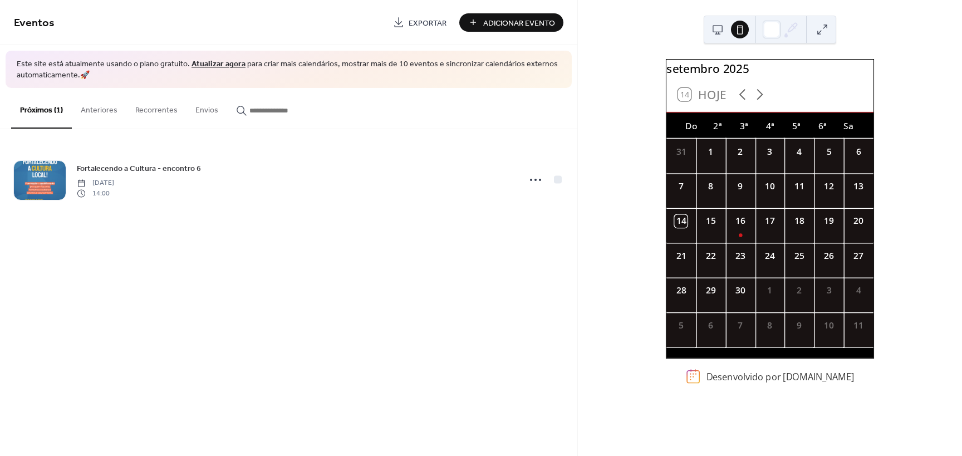
click at [713, 28] on button at bounding box center [718, 30] width 18 height 18
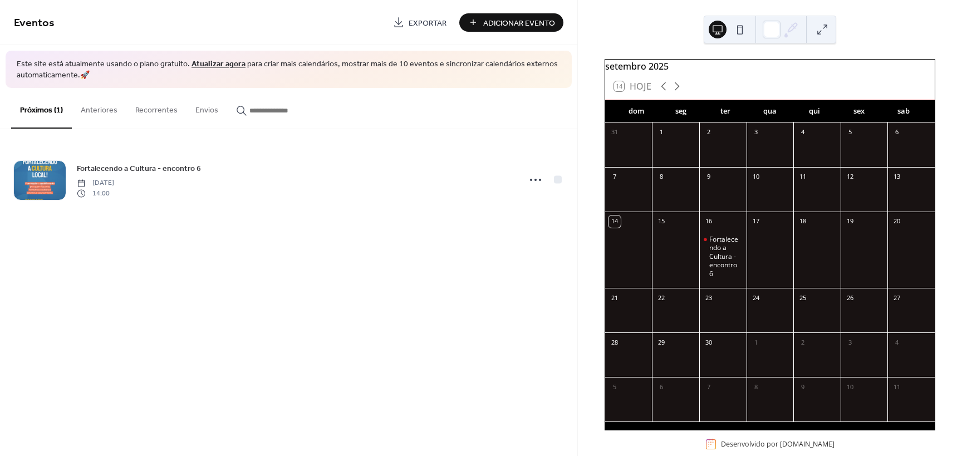
click at [783, 24] on icon at bounding box center [791, 29] width 17 height 17
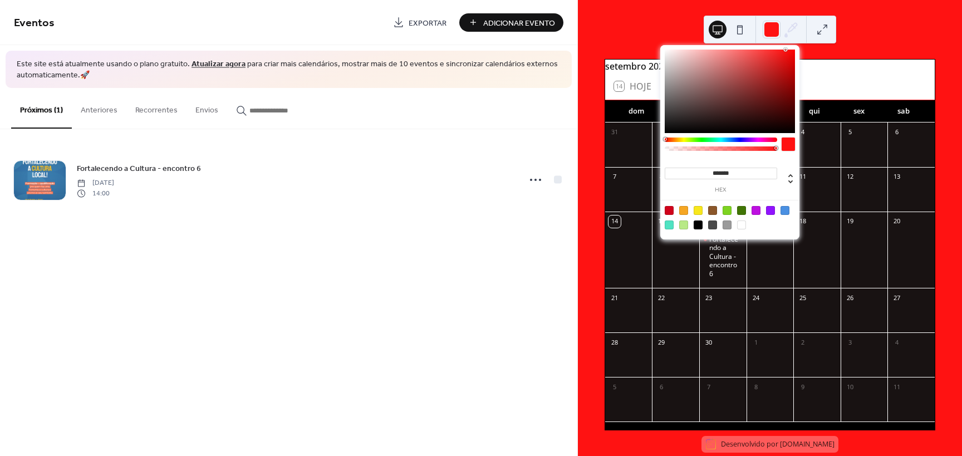
drag, startPoint x: 772, startPoint y: 56, endPoint x: 793, endPoint y: 43, distance: 24.4
click at [793, 43] on div "******* hex" at bounding box center [729, 141] width 139 height 196
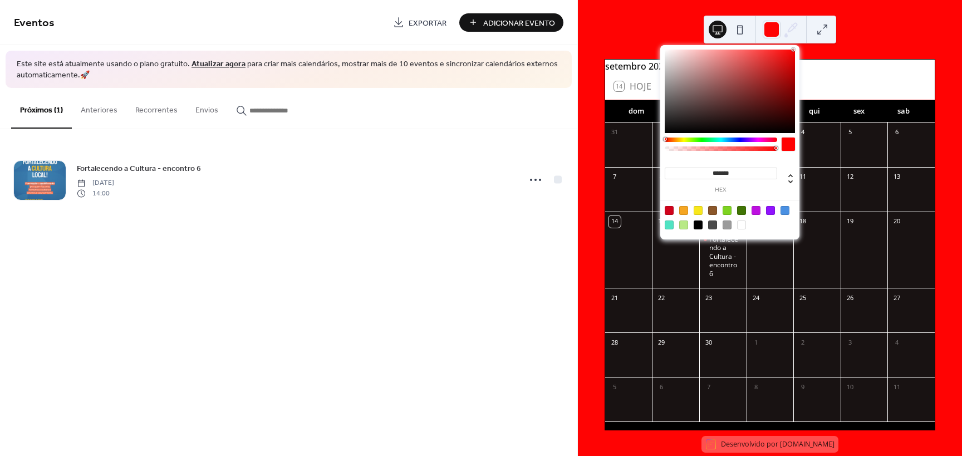
drag, startPoint x: 878, startPoint y: 196, endPoint x: 940, endPoint y: 249, distance: 82.1
click at [940, 250] on body "Eventos Exportar Adicionar Evento Este site está atualmente usando o plano grat…" at bounding box center [481, 228] width 962 height 456
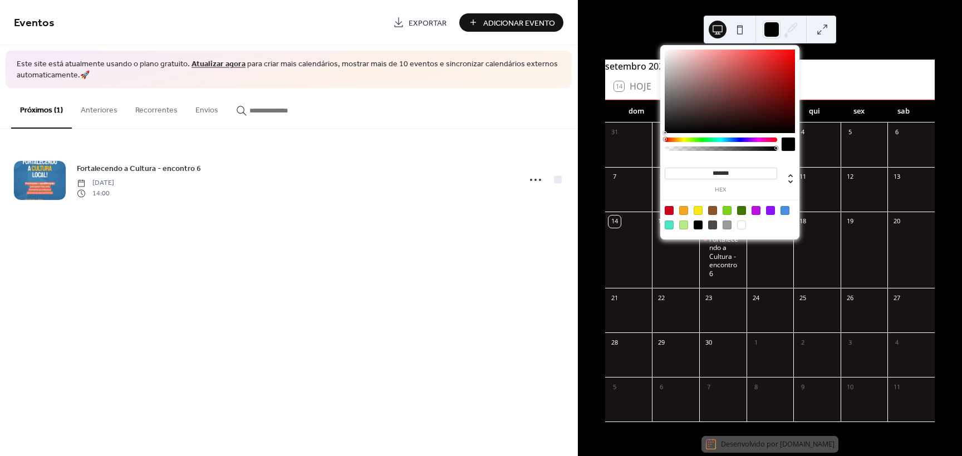
drag, startPoint x: 648, startPoint y: 43, endPoint x: 596, endPoint y: -8, distance: 73.2
click at [596, 0] on html "Eventos Exportar Adicionar Evento Este site está atualmente usando o plano grat…" at bounding box center [481, 228] width 962 height 456
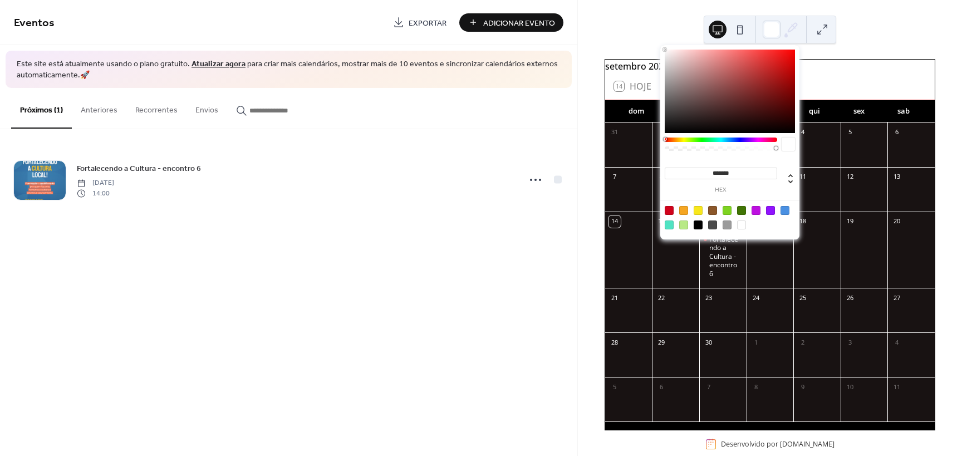
click at [902, 185] on body "Eventos Exportar Adicionar Evento Este site está atualmente usando o plano grat…" at bounding box center [481, 228] width 962 height 456
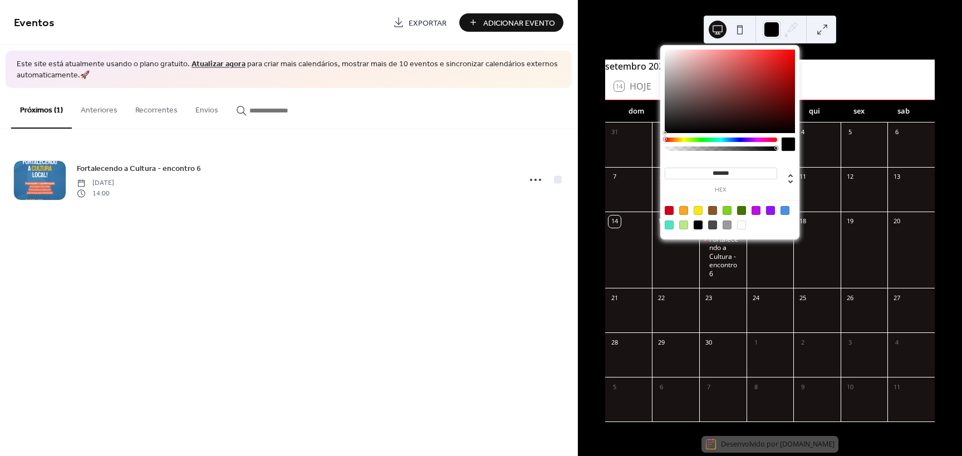
type input "*******"
drag, startPoint x: 556, startPoint y: -19, endPoint x: 547, endPoint y: -28, distance: 12.6
click at [547, 0] on html "Eventos Exportar Adicionar Evento Este site está atualmente usando o plano grat…" at bounding box center [481, 228] width 962 height 456
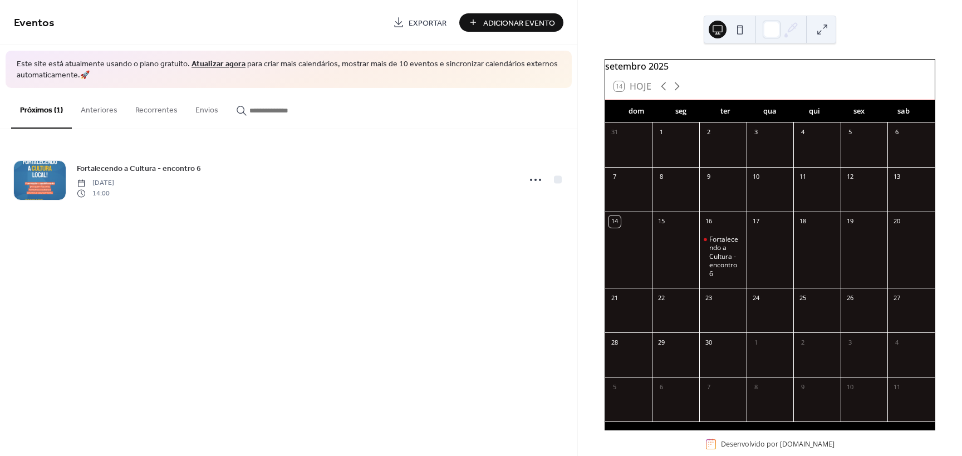
click at [870, 19] on div "setembro 2025 14 Hoje dom seg ter qua qui sex sab 31 1 2 3 4 5 6 7 8 9 10 11 12…" at bounding box center [770, 228] width 384 height 456
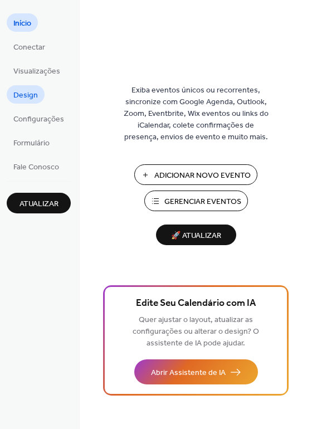
click at [37, 88] on link "Design" at bounding box center [26, 94] width 38 height 18
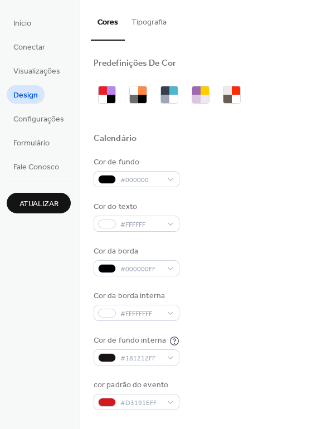
click at [161, 20] on button "Tipografia" at bounding box center [149, 20] width 48 height 40
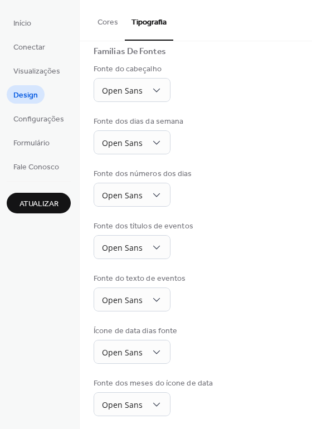
scroll to position [81, 0]
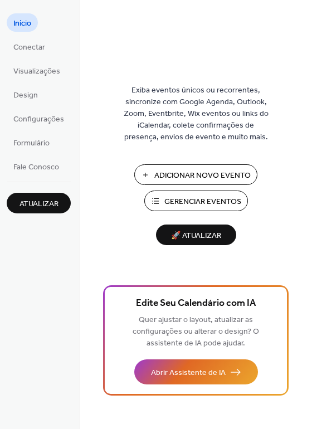
click at [50, 107] on ul "Início Conectar Visualizações Design Configurações Formulário Fale Conosco" at bounding box center [39, 94] width 64 height 162
click at [50, 99] on ul "Início Conectar Visualizações Design Configurações Formulário Fale Conosco" at bounding box center [39, 94] width 64 height 162
click at [39, 97] on link "Design" at bounding box center [26, 94] width 38 height 18
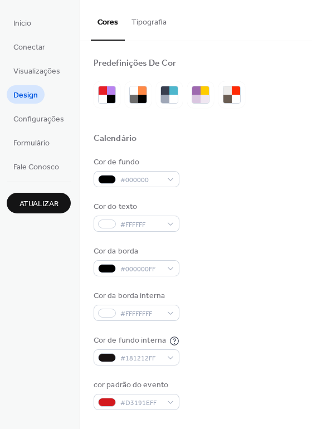
click at [160, 23] on button "Tipografia" at bounding box center [149, 20] width 48 height 40
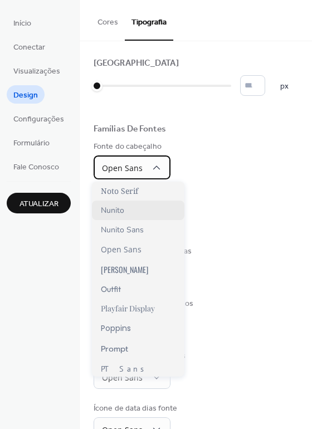
scroll to position [612, 0]
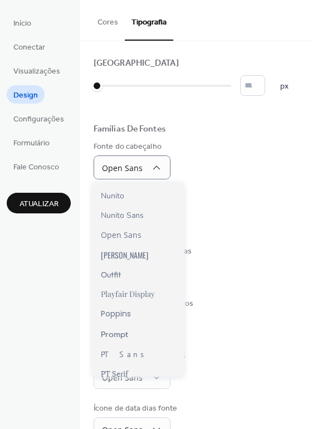
click at [255, 183] on div "Tamanho Base Da Fonte * px Famílias De Fontes Fonte do cabeçalho Open Sans Font…" at bounding box center [196, 275] width 204 height 435
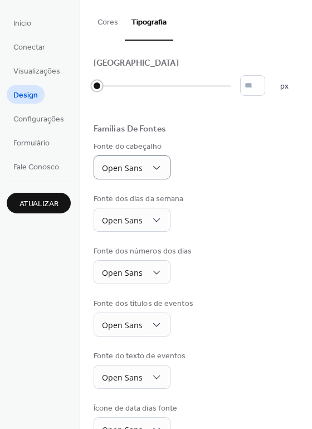
click at [93, 88] on div at bounding box center [96, 85] width 11 height 11
type input "*"
drag, startPoint x: 97, startPoint y: 88, endPoint x: 104, endPoint y: 88, distance: 6.1
click at [104, 88] on div at bounding box center [103, 86] width 19 height 18
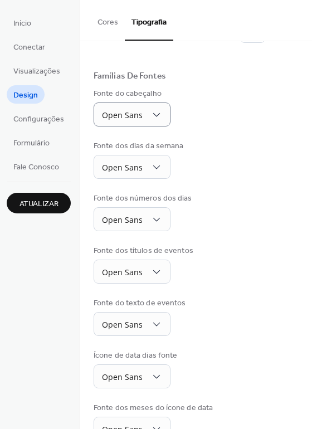
scroll to position [81, 0]
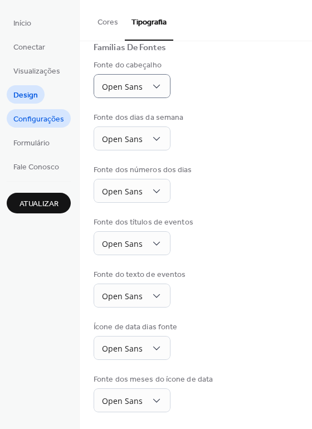
click at [41, 124] on span "Configurações" at bounding box center [38, 120] width 51 height 12
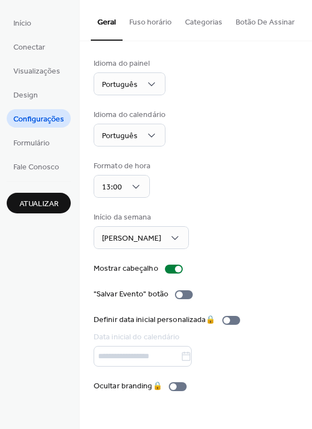
click at [276, 26] on button "Botão De Assinar" at bounding box center [265, 20] width 72 height 40
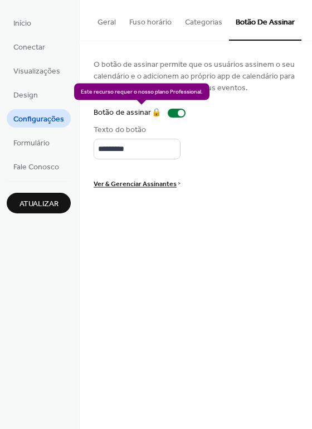
click at [171, 110] on div "Botão de assinar 🔒" at bounding box center [142, 113] width 96 height 12
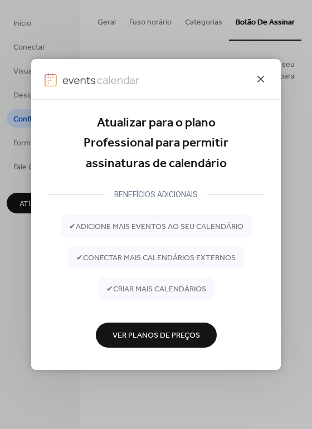
click at [259, 85] on icon at bounding box center [260, 78] width 13 height 13
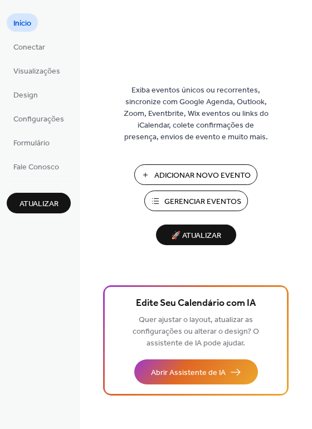
click at [206, 201] on span "Gerenciar Eventos" at bounding box center [202, 202] width 77 height 12
click at [46, 97] on ul "Início Conectar Visualizações Design Configurações Formulário Fale Conosco" at bounding box center [39, 94] width 64 height 162
click at [26, 90] on span "Design" at bounding box center [25, 96] width 24 height 12
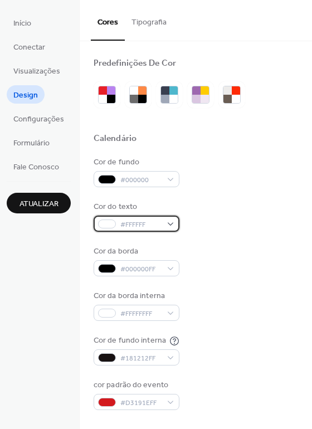
click at [174, 227] on div "#FFFFFF" at bounding box center [137, 223] width 86 height 16
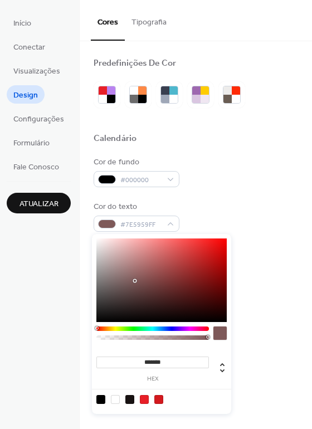
drag, startPoint x: 124, startPoint y: 268, endPoint x: 260, endPoint y: 394, distance: 185.1
click at [260, 394] on body "Início Conectar Visualizações Design Configurações Formulário Fale Conosco Atua…" at bounding box center [156, 214] width 312 height 429
click at [131, 291] on div at bounding box center [161, 279] width 130 height 83
click at [118, 273] on div at bounding box center [161, 279] width 130 height 83
click at [107, 267] on div at bounding box center [161, 279] width 130 height 83
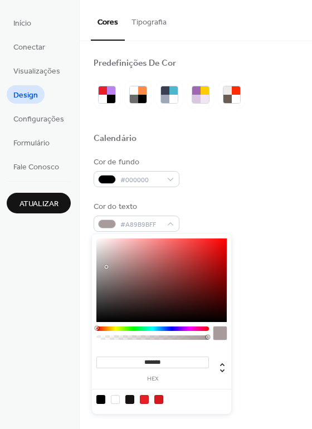
click at [104, 264] on div at bounding box center [161, 279] width 130 height 83
click at [107, 258] on div at bounding box center [161, 279] width 130 height 83
type input "*******"
drag, startPoint x: 107, startPoint y: 258, endPoint x: 6, endPoint y: 182, distance: 126.5
click at [6, 182] on body "Início Conectar Visualizações Design Configurações Formulário Fale Conosco Atua…" at bounding box center [156, 214] width 312 height 429
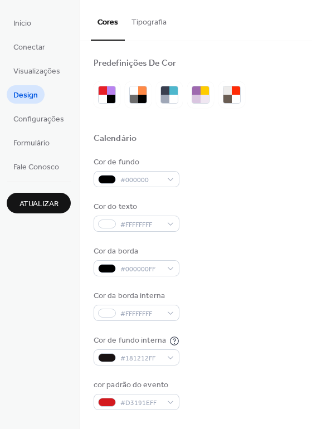
click at [248, 200] on div "Cor de fundo #000000 Cor do texto #FFFFFFFF Cor da borda #000000FF Cor da borda…" at bounding box center [196, 282] width 204 height 253
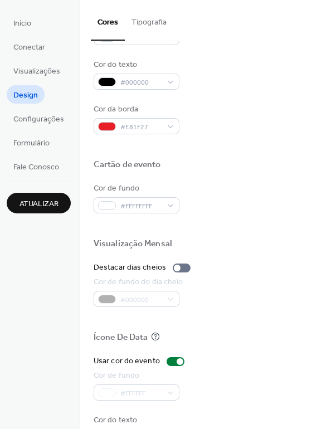
scroll to position [476, 0]
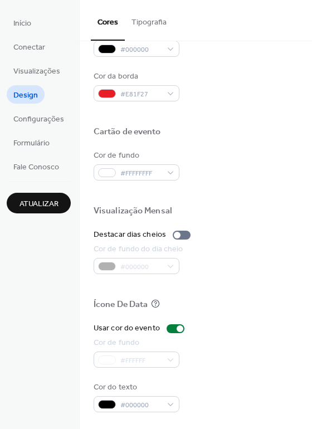
click at [161, 392] on div "Cor do texto" at bounding box center [135, 387] width 83 height 12
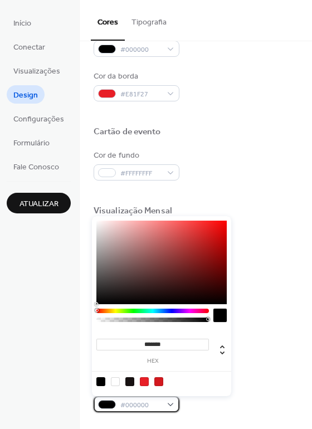
click at [160, 406] on div "#000000" at bounding box center [137, 404] width 86 height 16
type input "*******"
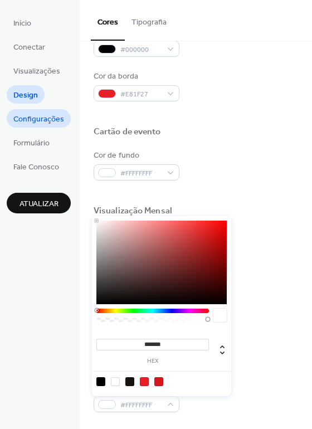
drag, startPoint x: 112, startPoint y: 258, endPoint x: 53, endPoint y: 125, distance: 145.2
click at [53, 127] on body "Início Conectar Visualizações Design Configurações Formulário Fale Conosco Atua…" at bounding box center [156, 214] width 312 height 429
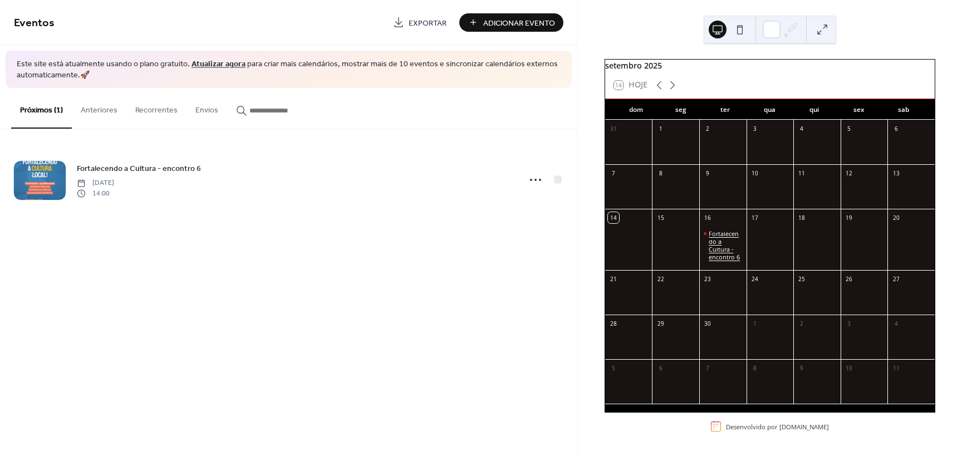
click at [715, 244] on div "Fortalecendo a Cultura - encontro 6" at bounding box center [725, 245] width 33 height 31
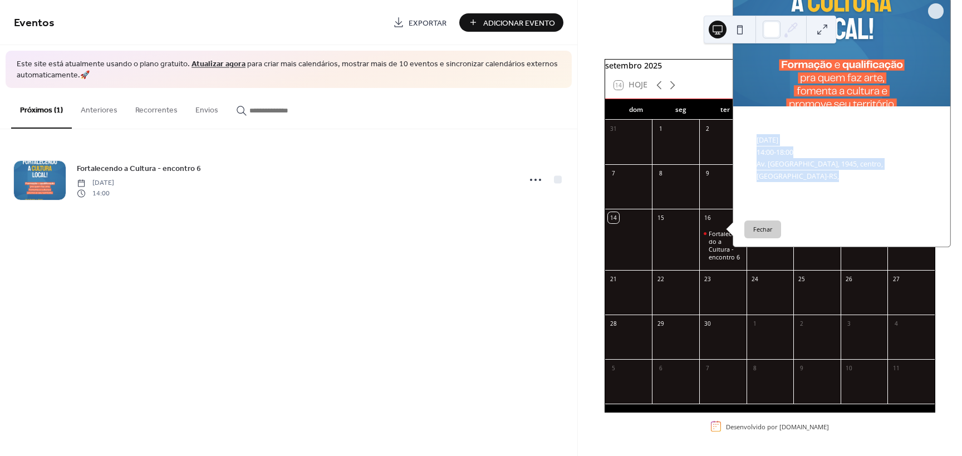
drag, startPoint x: 757, startPoint y: 159, endPoint x: 776, endPoint y: 191, distance: 38.2
click at [776, 182] on div "​ terça-feira, setembro 16, 2025 ​ 14:00 - 18:00 ​ Av. Atlântica, 1945, centro,…" at bounding box center [841, 158] width 217 height 48
click at [771, 33] on div at bounding box center [772, 30] width 18 height 18
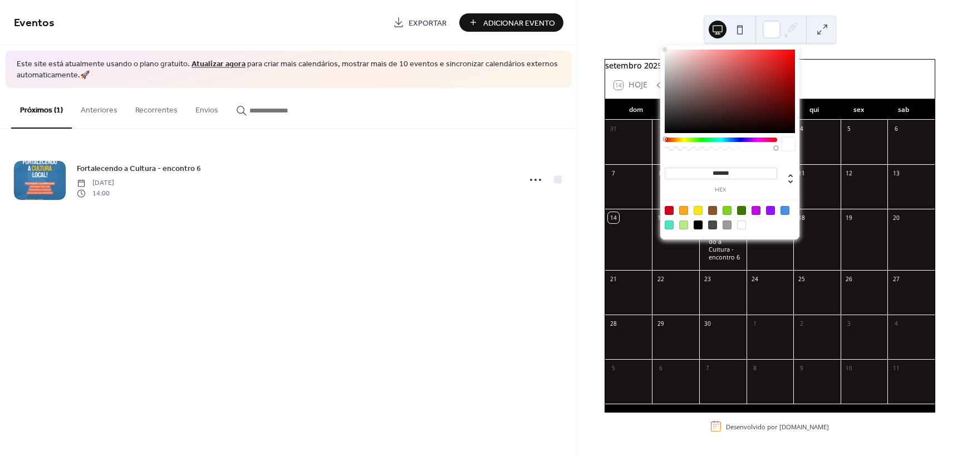
click at [766, 38] on div at bounding box center [781, 29] width 37 height 27
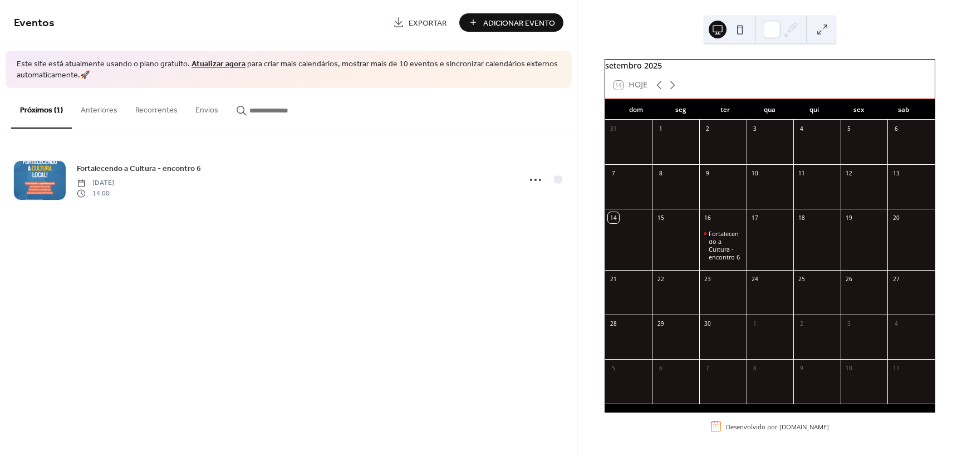
click at [789, 33] on icon at bounding box center [791, 29] width 17 height 17
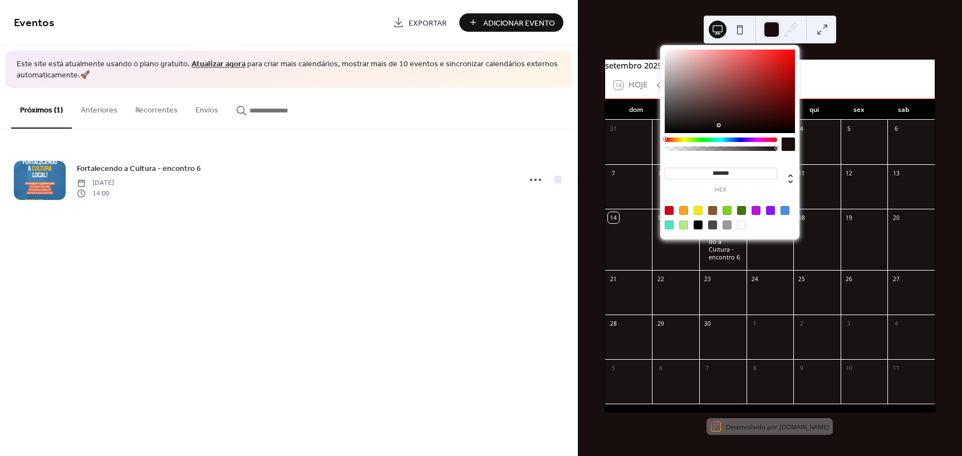
type input "*******"
drag, startPoint x: 659, startPoint y: 150, endPoint x: 602, endPoint y: 197, distance: 73.5
click at [602, 197] on body "Eventos Exportar Adicionar Evento Este site está atualmente usando o plano grat…" at bounding box center [481, 228] width 962 height 456
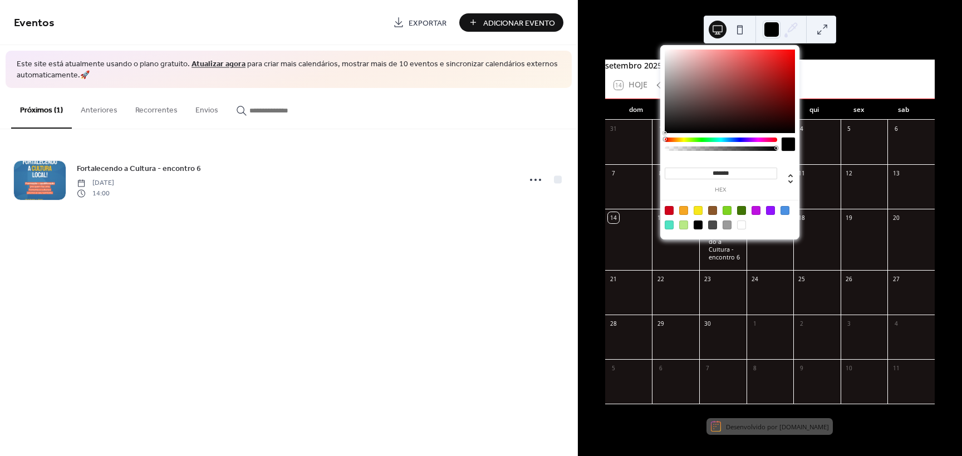
click at [615, 161] on div at bounding box center [628, 148] width 47 height 25
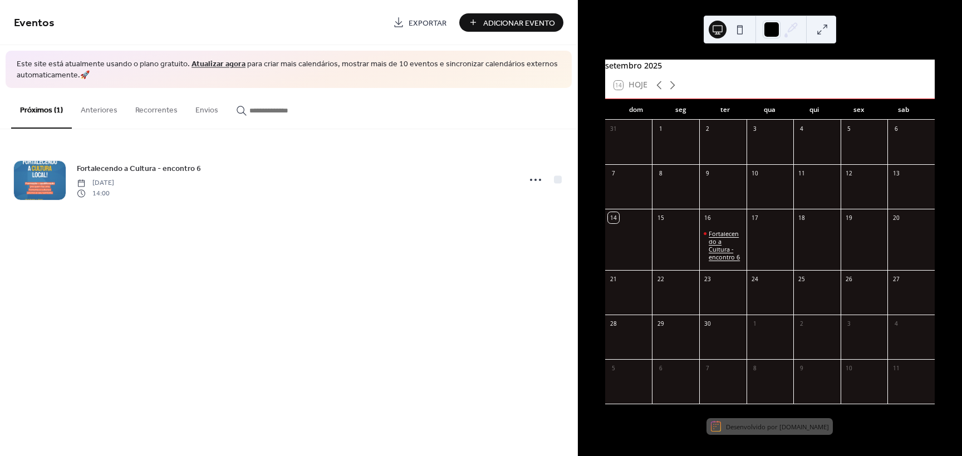
click at [711, 242] on div "Fortalecendo a Cultura - encontro 6" at bounding box center [722, 245] width 47 height 31
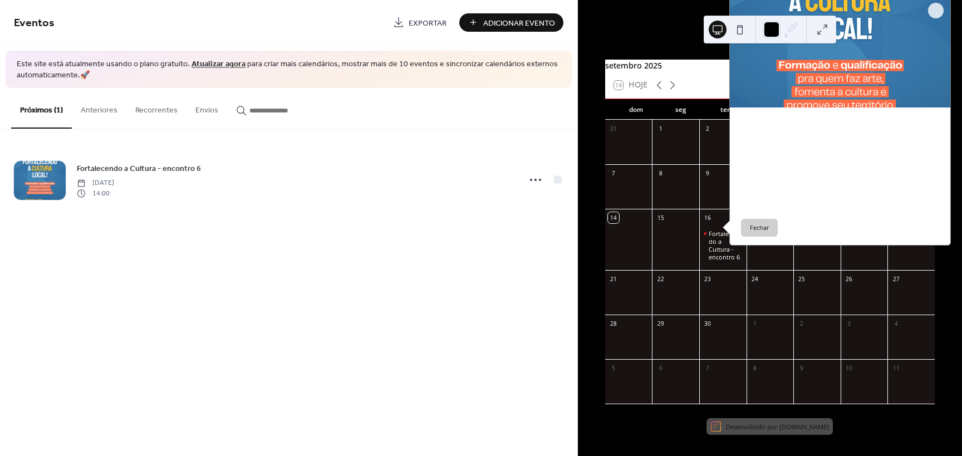
click at [699, 194] on div at bounding box center [675, 192] width 47 height 25
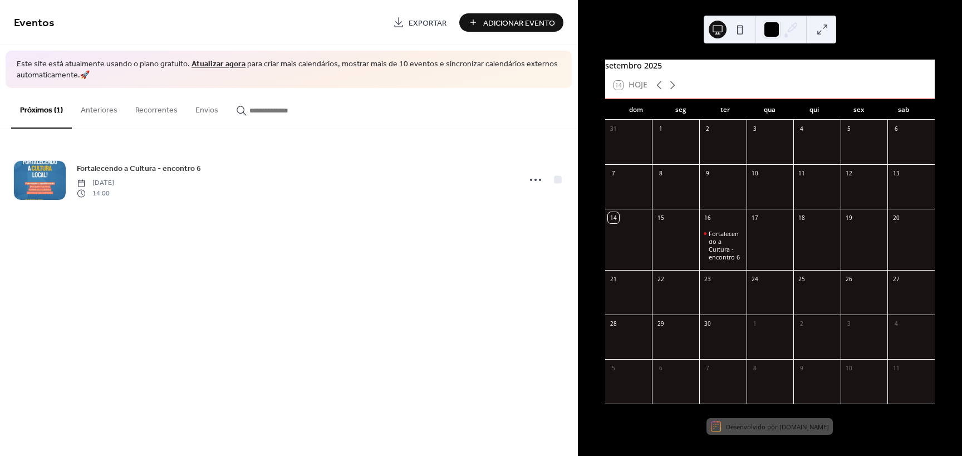
click at [761, 31] on div at bounding box center [770, 30] width 132 height 28
click at [765, 30] on div at bounding box center [772, 30] width 18 height 18
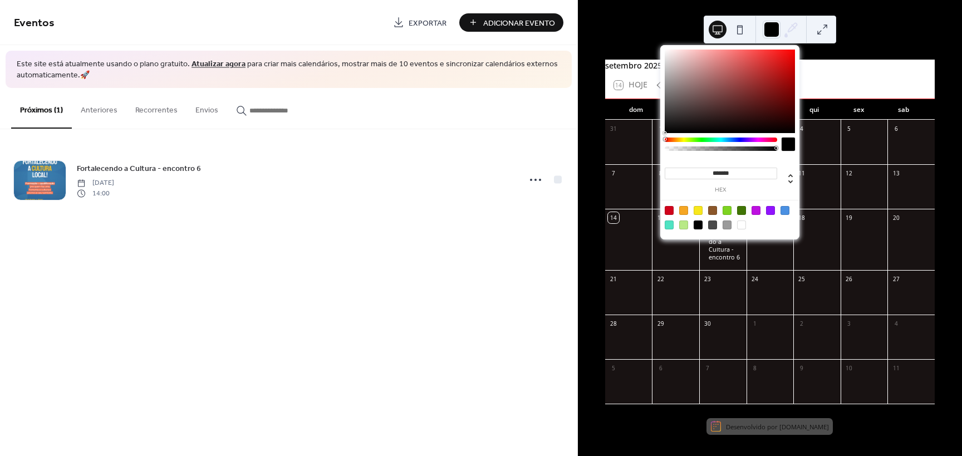
type input "*******"
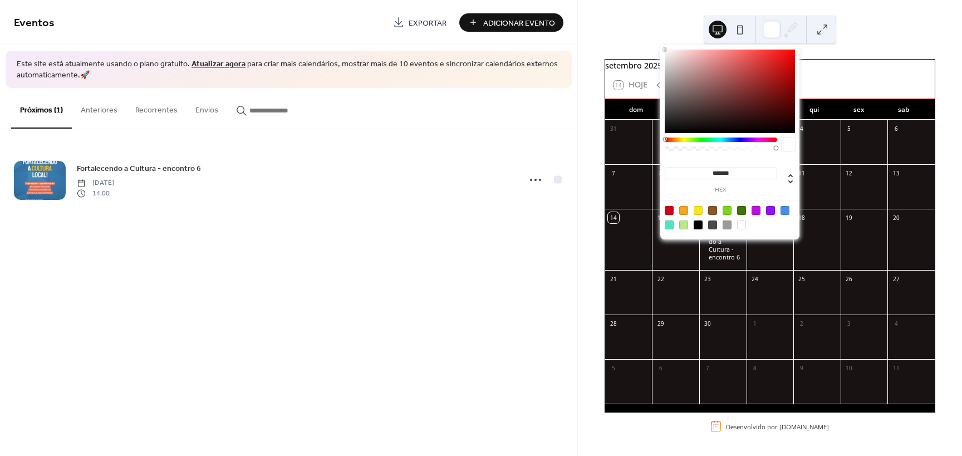
drag, startPoint x: 685, startPoint y: 56, endPoint x: 499, endPoint y: -20, distance: 200.9
click at [499, 0] on html "Eventos Exportar Adicionar Evento Este site está atualmente usando o plano grat…" at bounding box center [481, 228] width 962 height 456
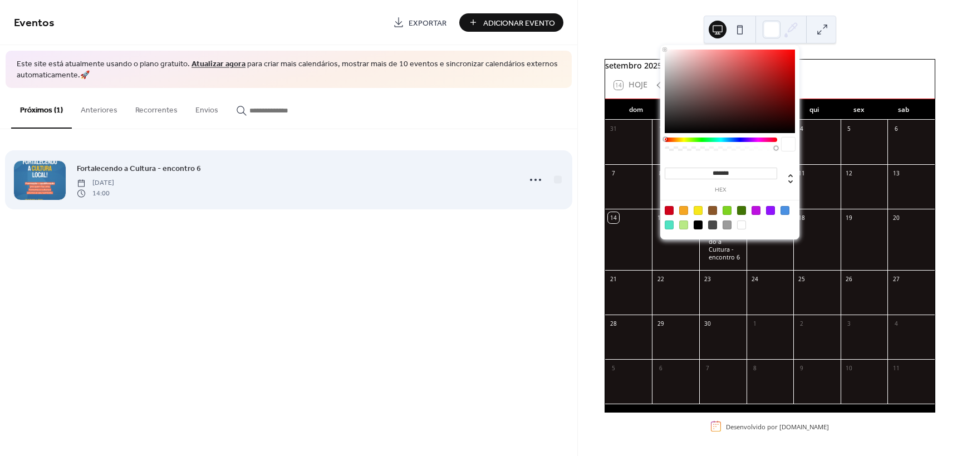
click at [437, 170] on div "Fortalecendo a Cultura - encontro 6 Tuesday, September 16, 2025 14:00" at bounding box center [295, 180] width 436 height 36
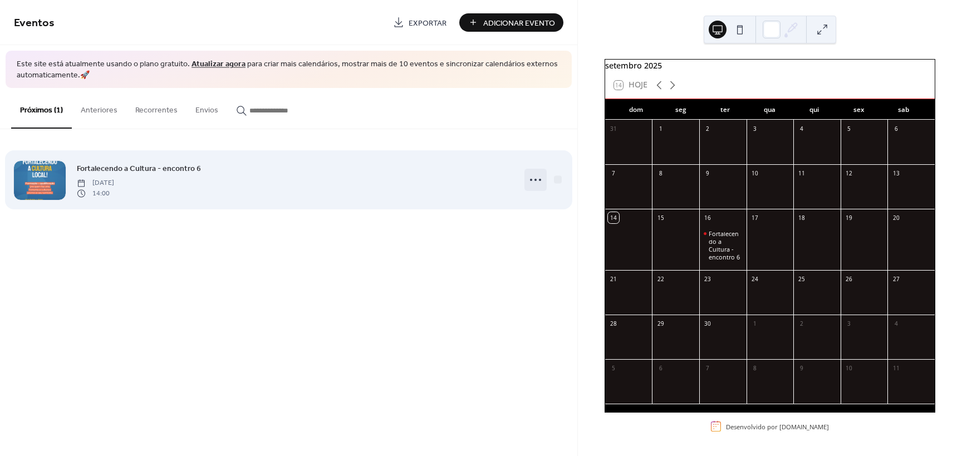
click at [540, 175] on icon at bounding box center [536, 180] width 18 height 18
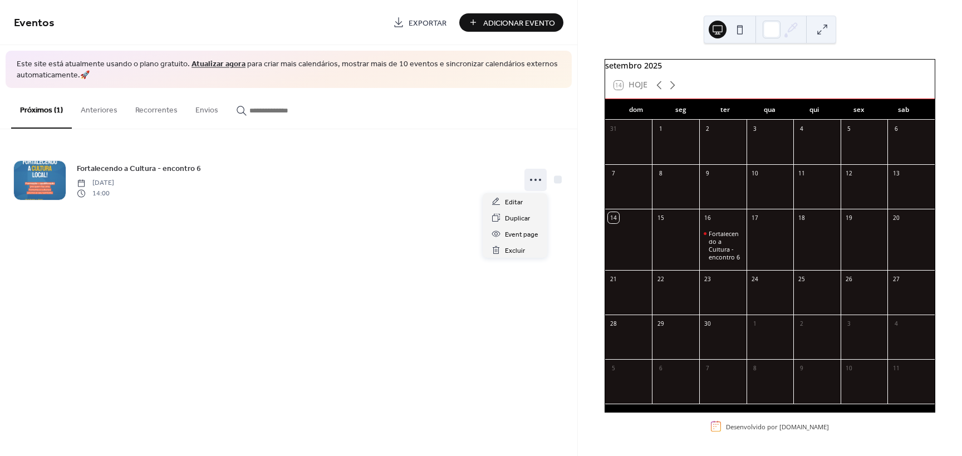
click at [742, 27] on button at bounding box center [740, 30] width 18 height 18
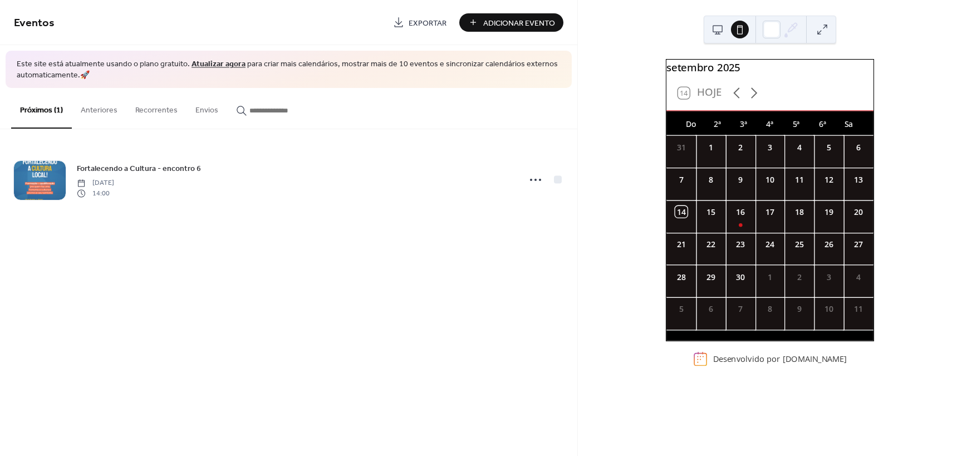
click at [704, 31] on div at bounding box center [770, 30] width 132 height 28
click at [720, 28] on button at bounding box center [718, 30] width 18 height 18
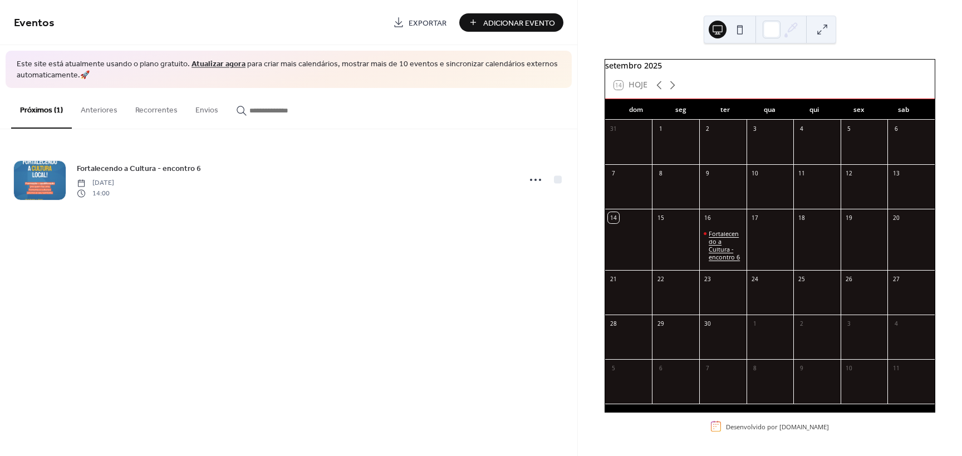
click at [714, 261] on div "Fortalecendo a Cultura - encontro 6" at bounding box center [725, 245] width 33 height 31
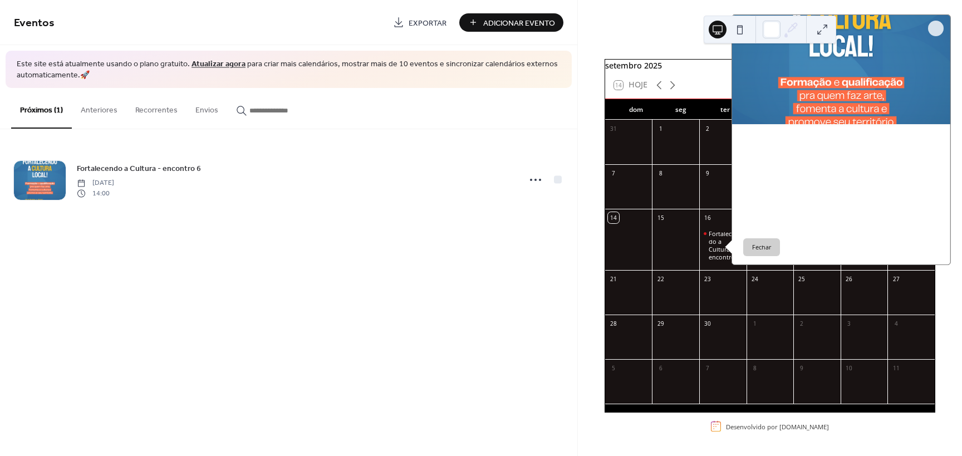
click at [777, 164] on span "terça-feira, setembro 16, 2025" at bounding box center [766, 158] width 22 height 12
click at [773, 256] on button "Fechar" at bounding box center [761, 247] width 37 height 18
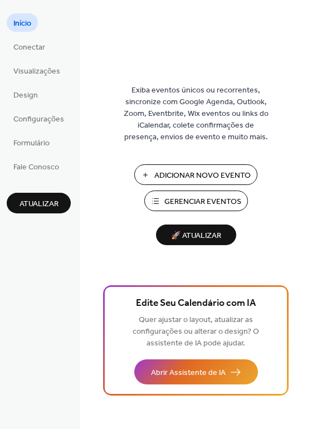
click at [203, 204] on span "Gerenciar Eventos" at bounding box center [202, 202] width 77 height 12
click at [38, 101] on link "Design" at bounding box center [26, 94] width 38 height 18
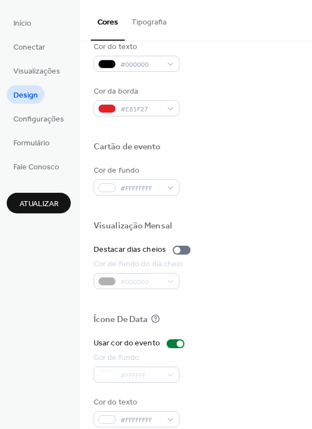
scroll to position [476, 0]
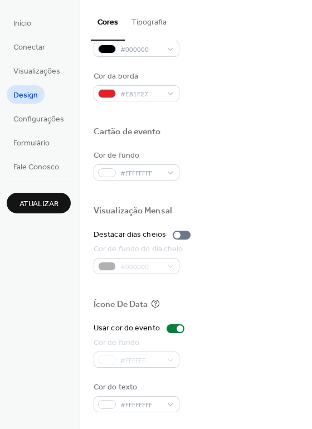
click at [168, 183] on div at bounding box center [196, 192] width 204 height 25
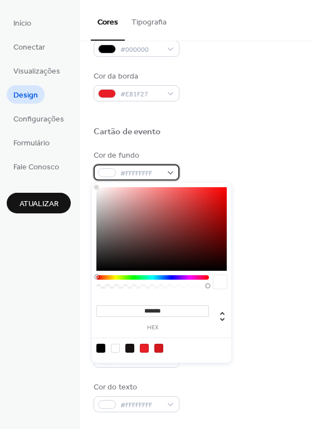
click at [161, 173] on div "#FFFFFFFF" at bounding box center [137, 172] width 86 height 16
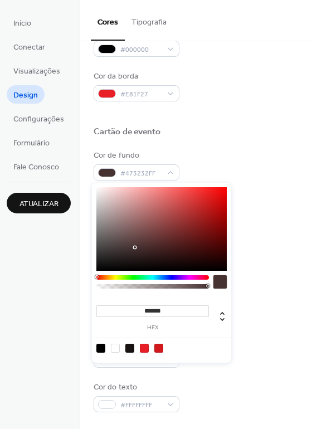
type input "*******"
drag, startPoint x: 139, startPoint y: 255, endPoint x: 290, endPoint y: 313, distance: 161.6
click at [290, 313] on body "Início Conectar Visualizações Design Configurações Formulário Fale Conosco Atua…" at bounding box center [156, 214] width 312 height 429
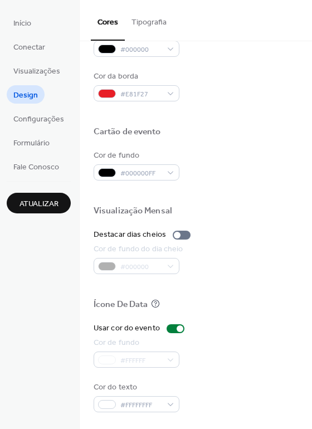
click at [260, 163] on div "Cor de fundo #000000FF" at bounding box center [196, 165] width 204 height 31
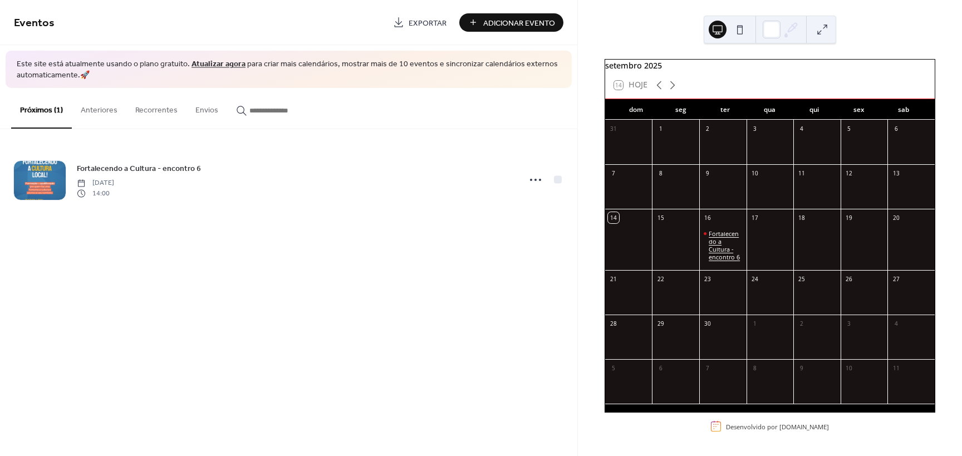
click at [729, 258] on div "Fortalecendo a Cultura - encontro 6" at bounding box center [725, 245] width 33 height 31
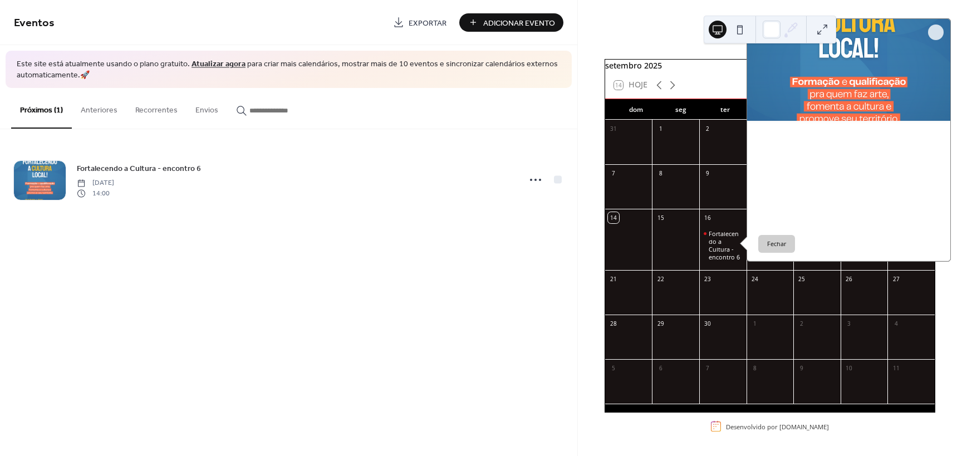
click at [785, 253] on button "Fechar" at bounding box center [776, 244] width 37 height 18
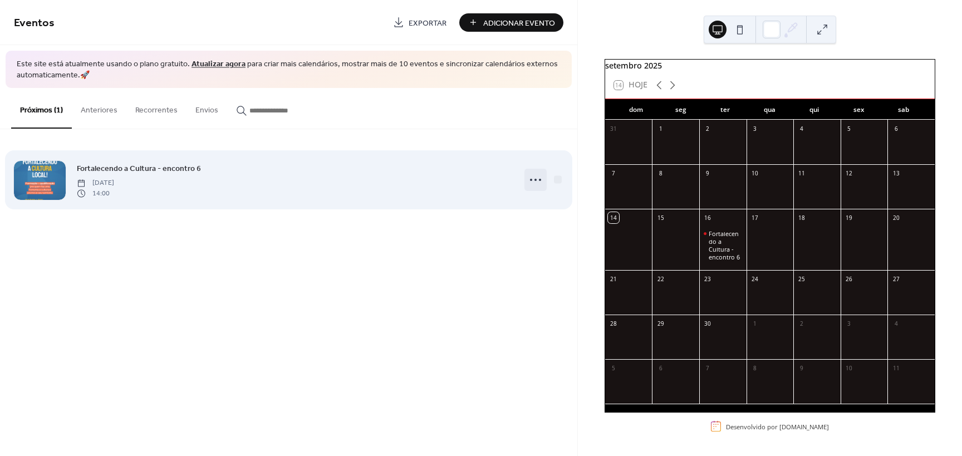
click at [538, 184] on icon at bounding box center [536, 180] width 18 height 18
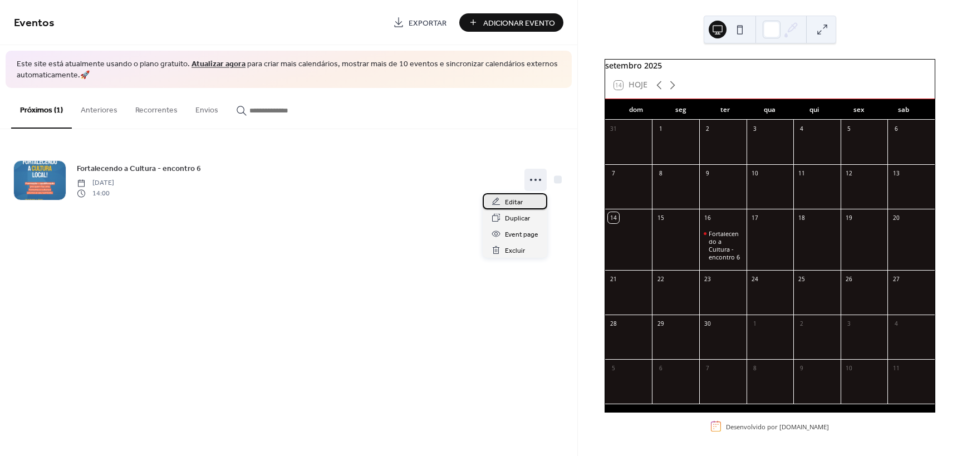
click at [529, 200] on div "Editar" at bounding box center [515, 201] width 65 height 16
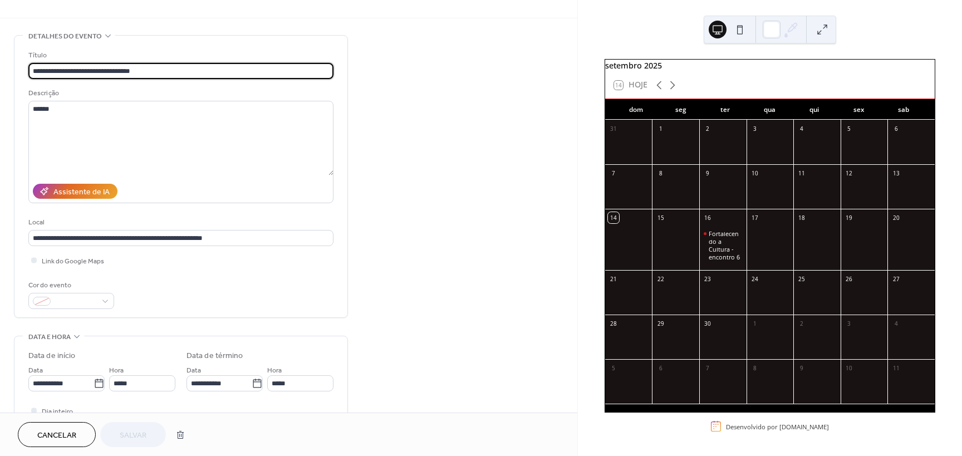
scroll to position [278, 0]
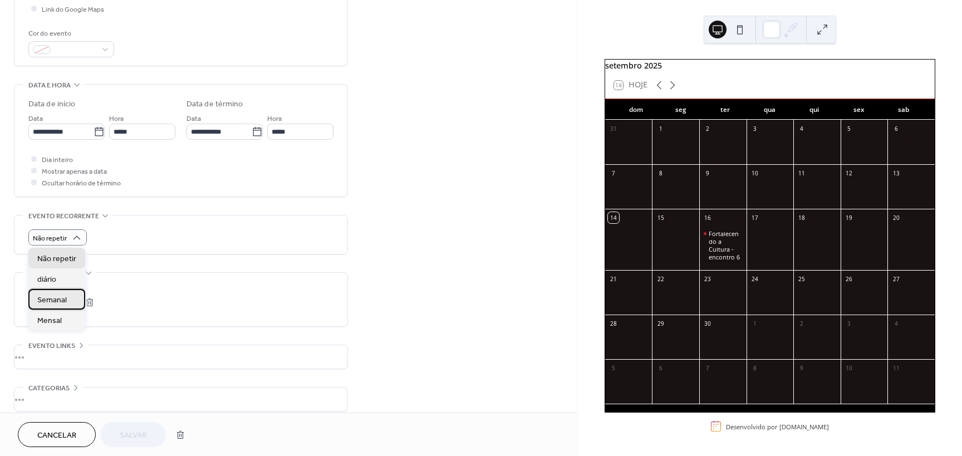
click at [67, 298] on div "Semanal" at bounding box center [56, 299] width 57 height 21
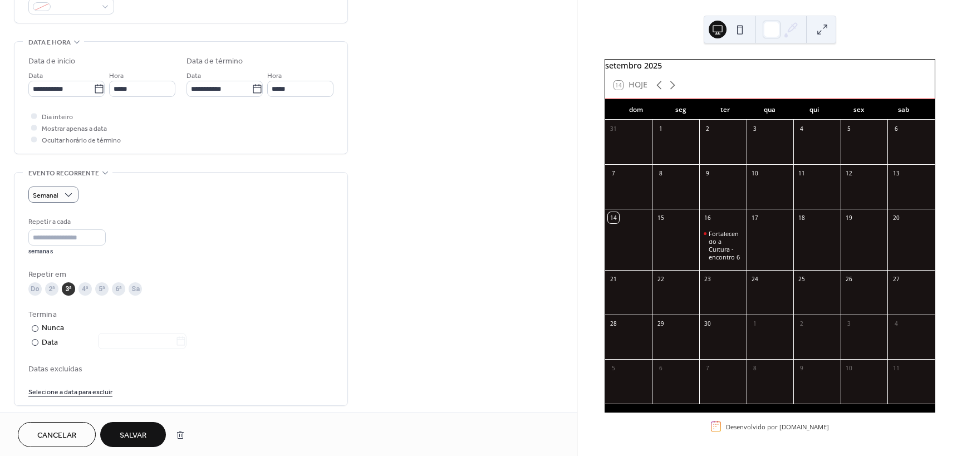
scroll to position [334, 0]
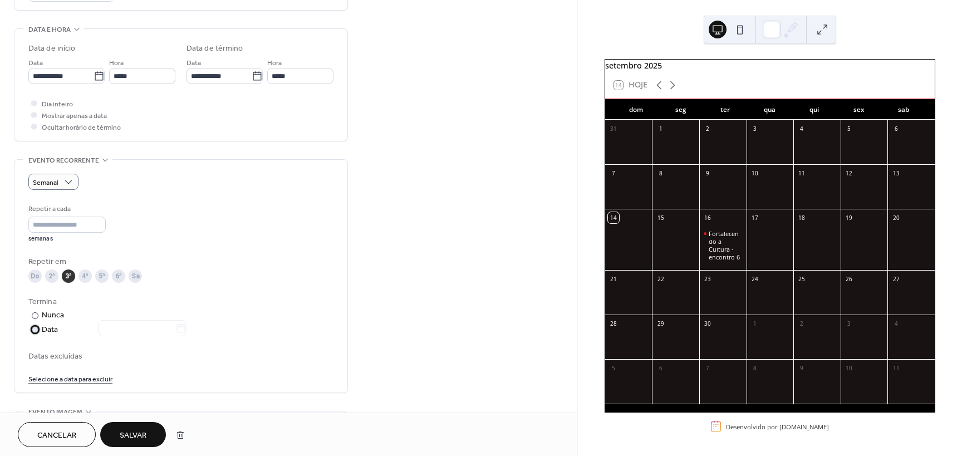
click at [47, 324] on div "Data" at bounding box center [114, 329] width 145 height 13
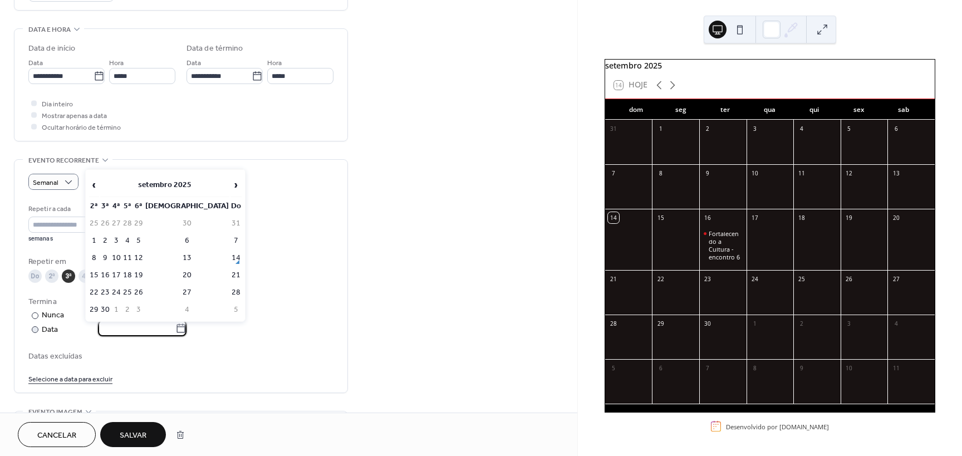
click at [141, 331] on input "text" at bounding box center [136, 328] width 77 height 16
click at [231, 183] on span "›" at bounding box center [236, 185] width 10 height 22
click at [231, 185] on span "›" at bounding box center [236, 185] width 10 height 22
click at [110, 288] on td "23" at bounding box center [105, 292] width 10 height 16
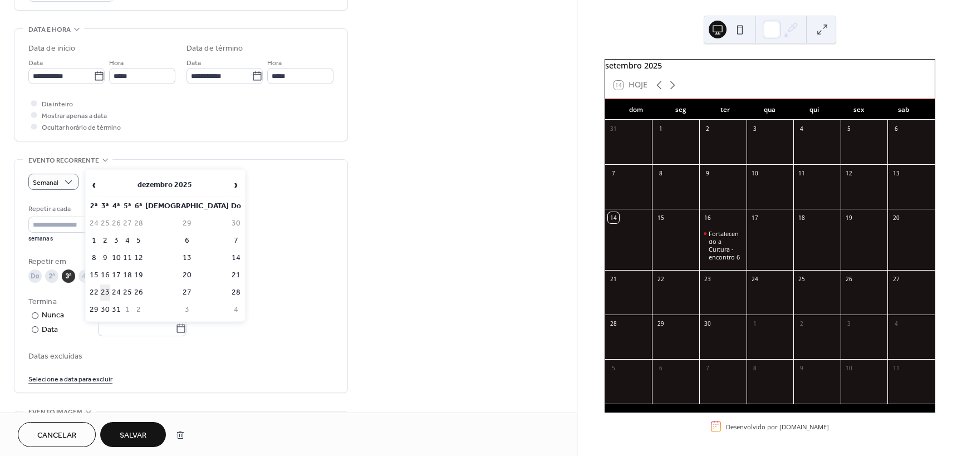
type input "**********"
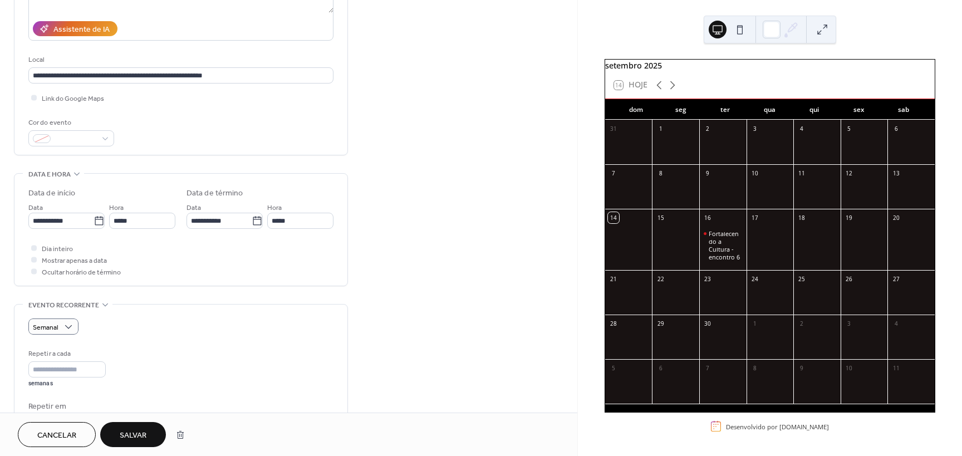
scroll to position [135, 0]
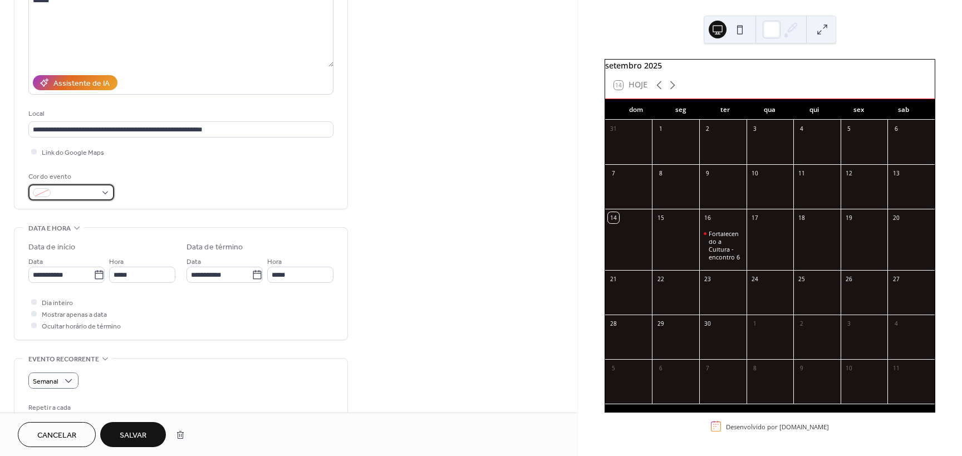
click at [105, 196] on div at bounding box center [71, 192] width 86 height 16
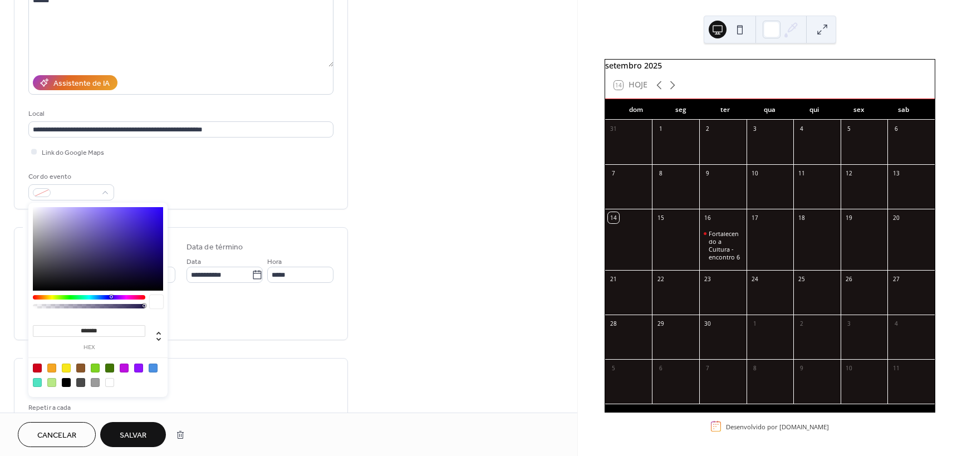
click at [261, 218] on div "**********" at bounding box center [181, 359] width 334 height 864
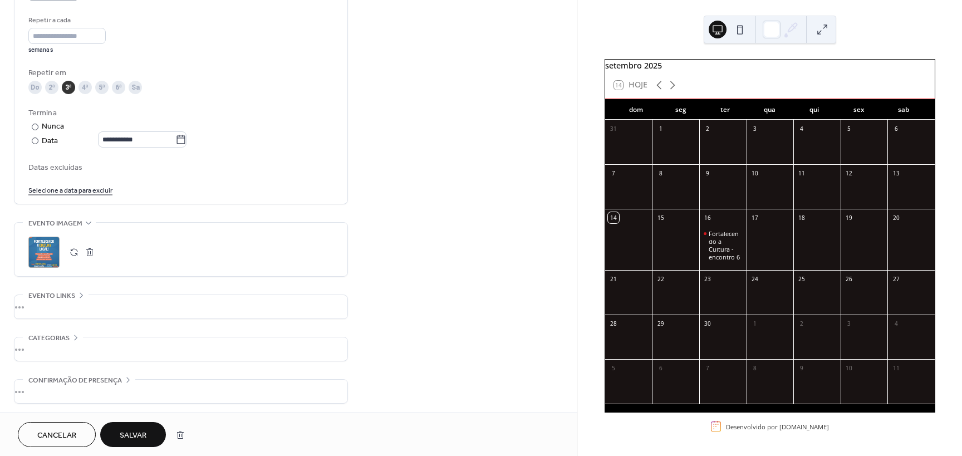
scroll to position [525, 0]
click at [153, 427] on button "Salvar" at bounding box center [133, 434] width 66 height 25
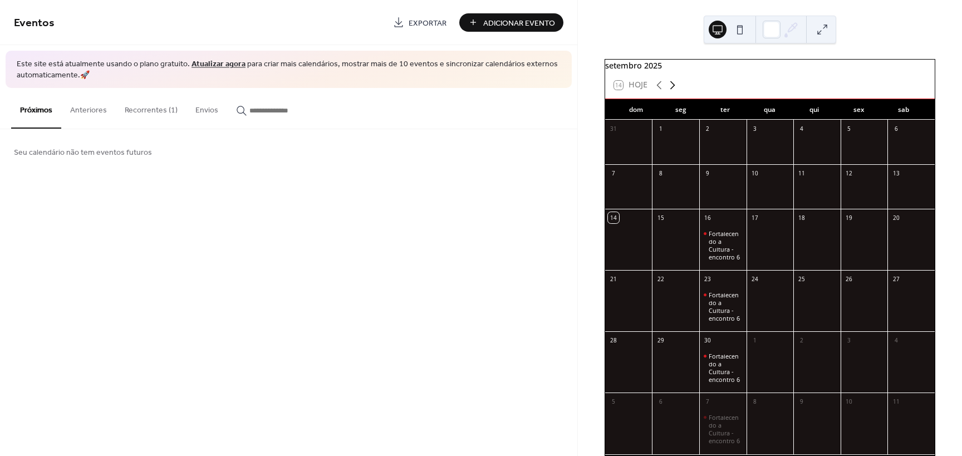
click at [670, 89] on icon at bounding box center [672, 84] width 13 height 13
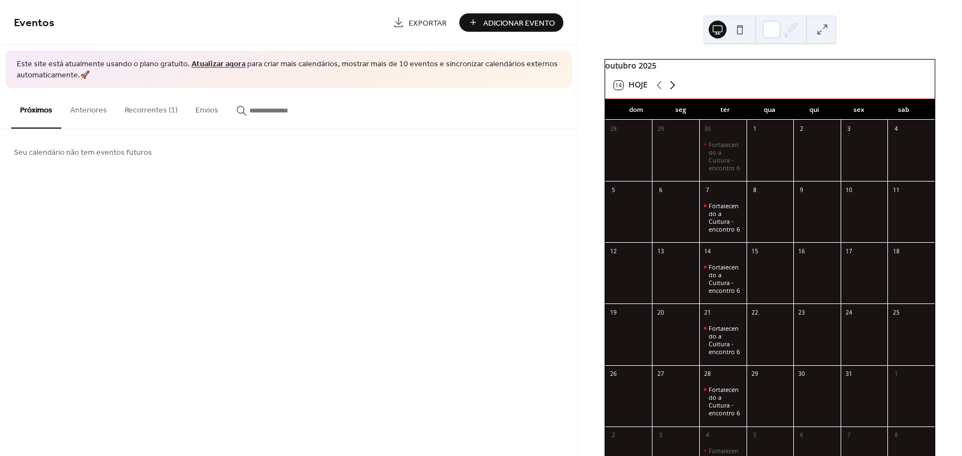
click at [670, 89] on icon at bounding box center [672, 84] width 13 height 13
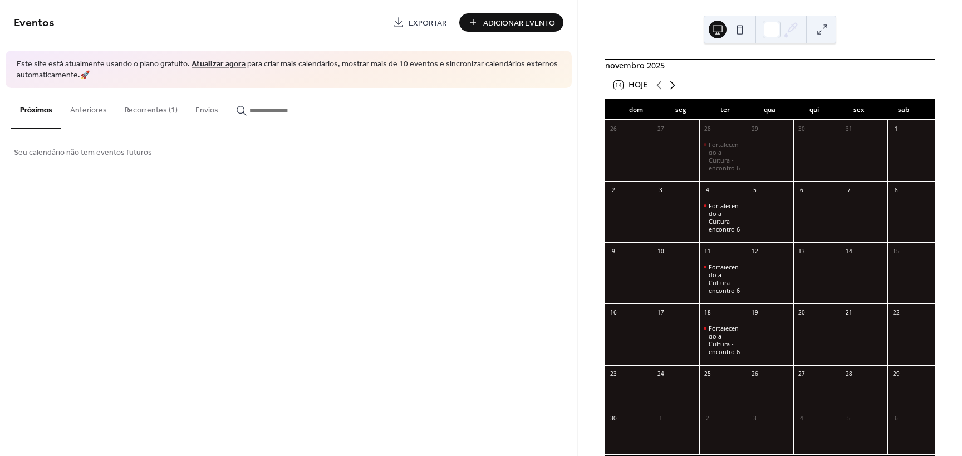
click at [670, 89] on icon at bounding box center [672, 84] width 13 height 13
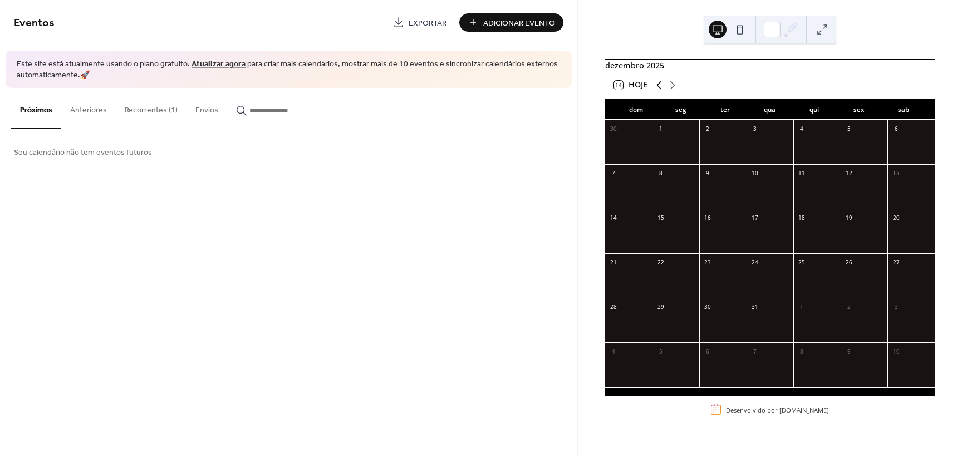
click at [655, 91] on icon at bounding box center [658, 84] width 13 height 13
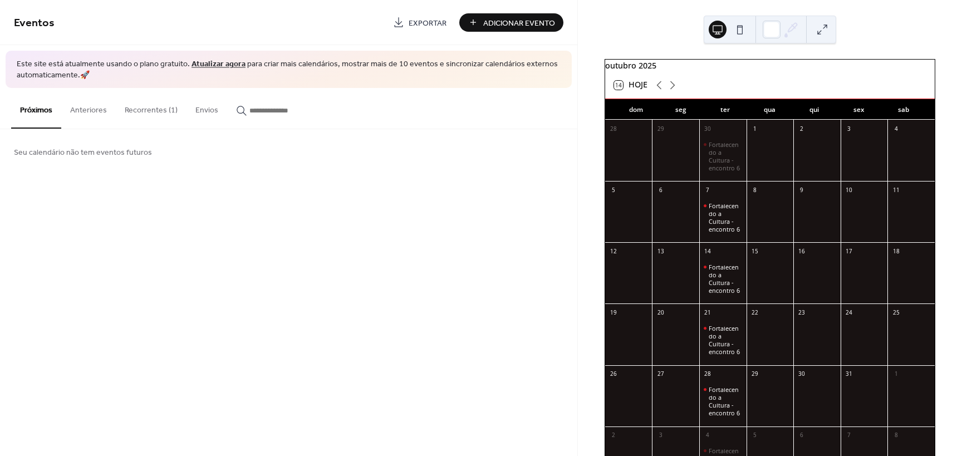
click at [168, 116] on button "Recorrentes (1)" at bounding box center [151, 108] width 71 height 40
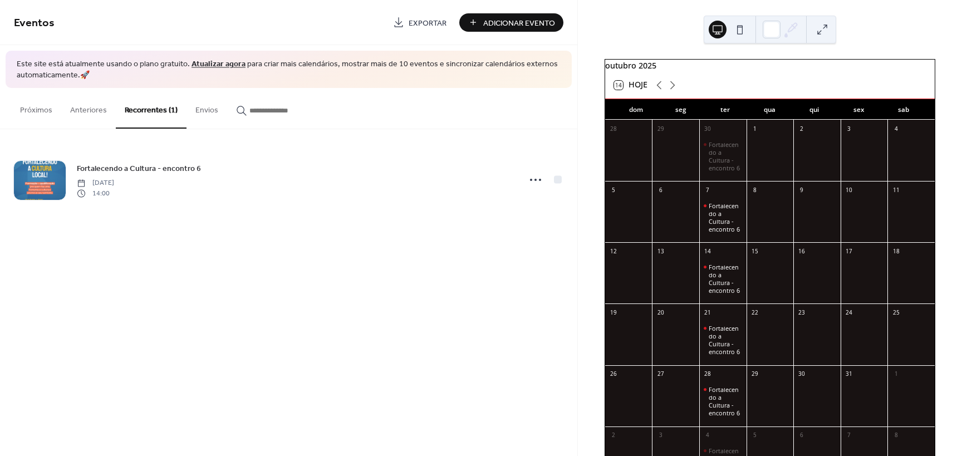
click at [824, 29] on button at bounding box center [822, 30] width 18 height 18
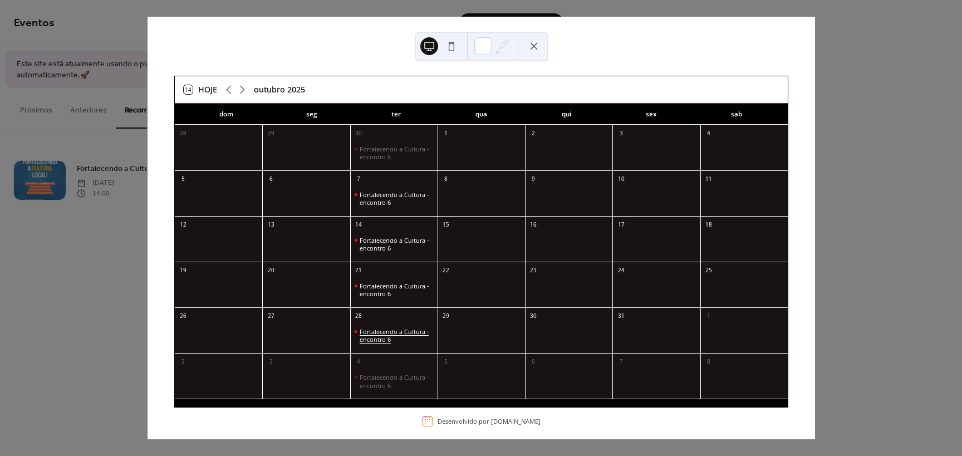
click at [393, 335] on div "Fortalecendo a Cultura - encontro 6" at bounding box center [396, 336] width 73 height 16
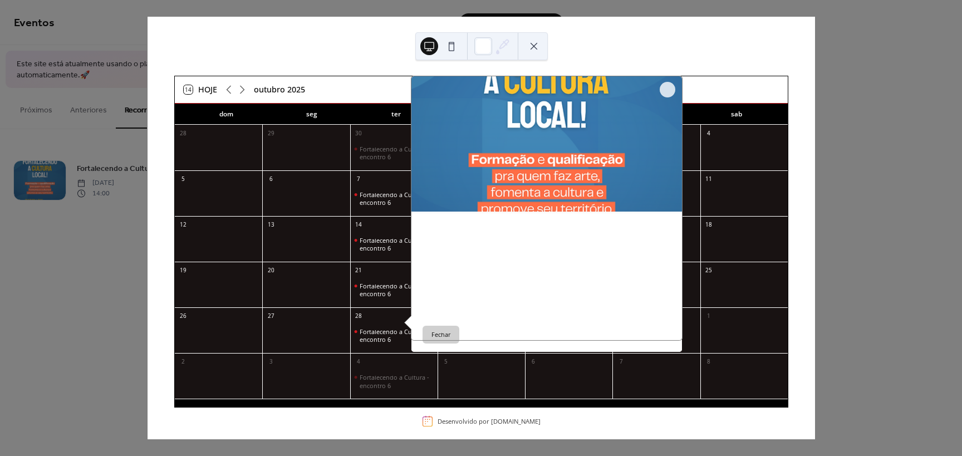
drag, startPoint x: 483, startPoint y: 260, endPoint x: 623, endPoint y: 321, distance: 152.8
click at [623, 321] on div "Fortalecendo a Cultura - encontro 6 ​ terça-feira, outubro 28, 2025 ​ 14:00 - 1…" at bounding box center [546, 214] width 271 height 276
click at [664, 97] on div at bounding box center [668, 90] width 16 height 16
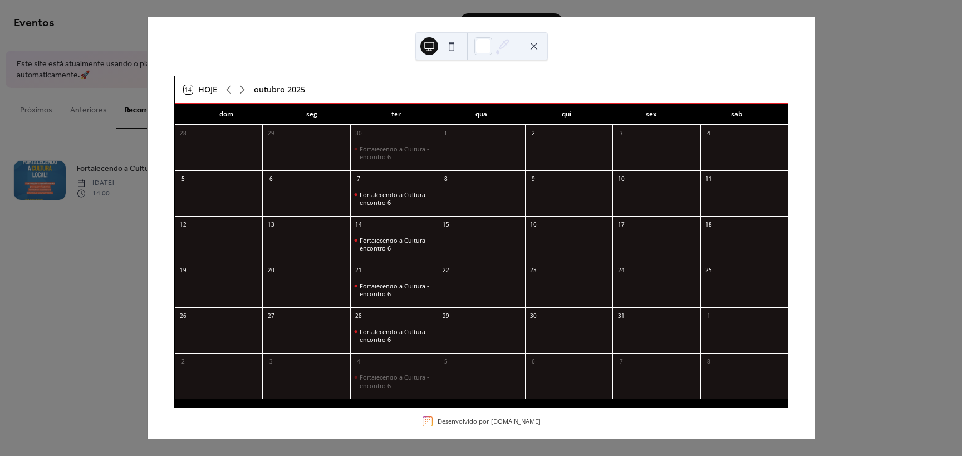
click at [742, 68] on div "14 Hoje outubro 2025 dom seg ter qua qui sex sab 28 29 30 Fortalecendo a Cultur…" at bounding box center [480, 228] width 667 height 422
click at [815, 50] on div "14 Hoje outubro 2025 dom seg ter qua qui sex sab 28 29 30 Fortalecendo a Cultur…" at bounding box center [481, 228] width 668 height 422
click at [815, 71] on div "14 Hoje outubro 2025 dom seg ter qua qui sex sab 28 29 30 Fortalecendo a Cultur…" at bounding box center [481, 228] width 668 height 422
click at [546, 44] on div at bounding box center [481, 46] width 132 height 28
click at [423, 182] on div "7" at bounding box center [393, 178] width 87 height 16
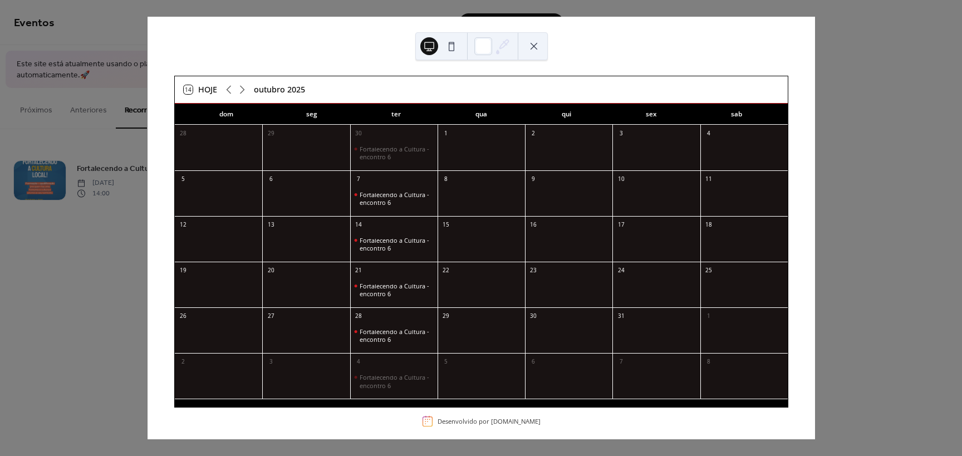
click at [540, 50] on button at bounding box center [534, 46] width 18 height 18
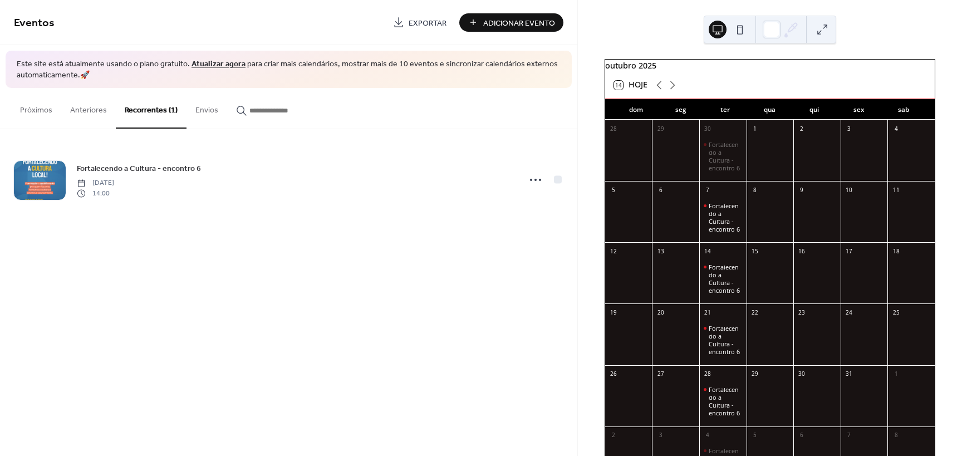
click at [680, 197] on div "6" at bounding box center [675, 189] width 47 height 16
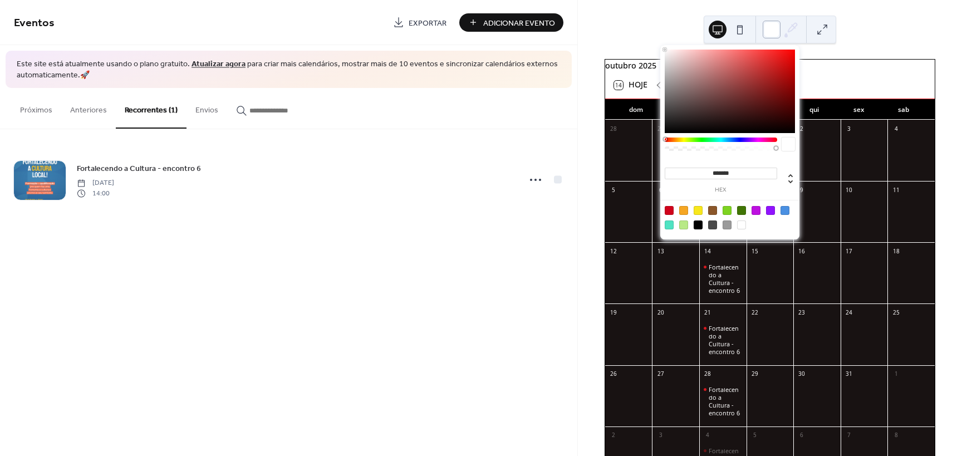
click at [773, 33] on div at bounding box center [772, 30] width 18 height 18
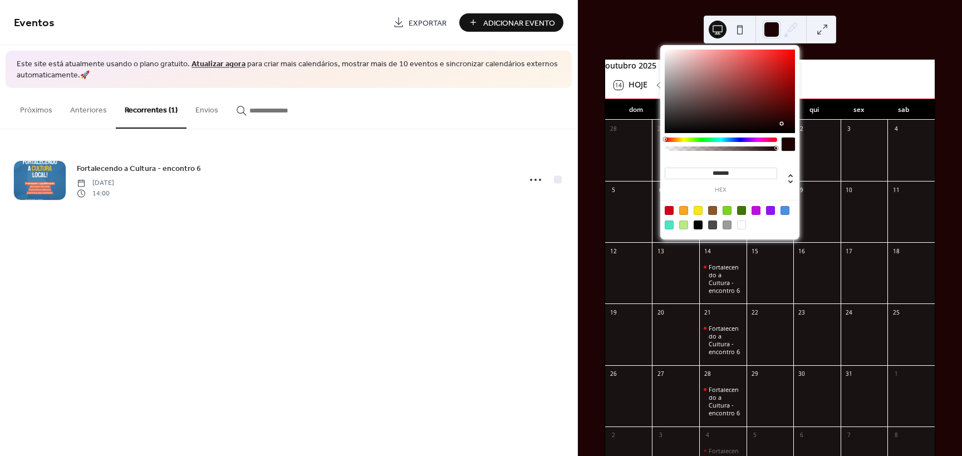
type input "*******"
drag, startPoint x: 758, startPoint y: 83, endPoint x: 804, endPoint y: 168, distance: 96.7
click at [803, 165] on body "Eventos Exportar Adicionar Evento Este site está atualmente usando o plano grat…" at bounding box center [481, 228] width 962 height 456
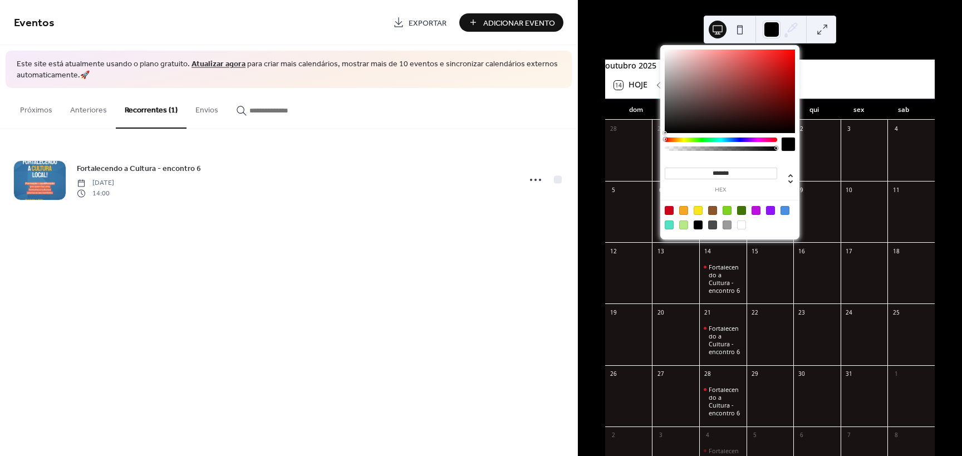
click at [876, 53] on div "outubro 2025 14 Hoje dom seg ter qua qui sex sab 28 29 30 Fortalecendo a Cultur…" at bounding box center [770, 228] width 384 height 456
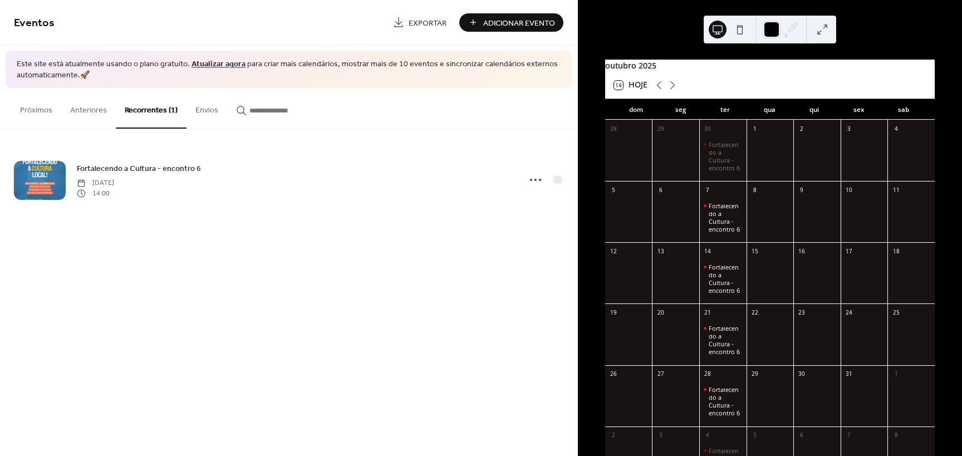
click at [871, 34] on div "outubro 2025 14 Hoje dom seg ter qua qui sex sab 28 29 30 Fortalecendo a Cultur…" at bounding box center [770, 228] width 384 height 456
click at [720, 232] on div "Fortalecendo a Cultura - encontro 6" at bounding box center [725, 217] width 33 height 31
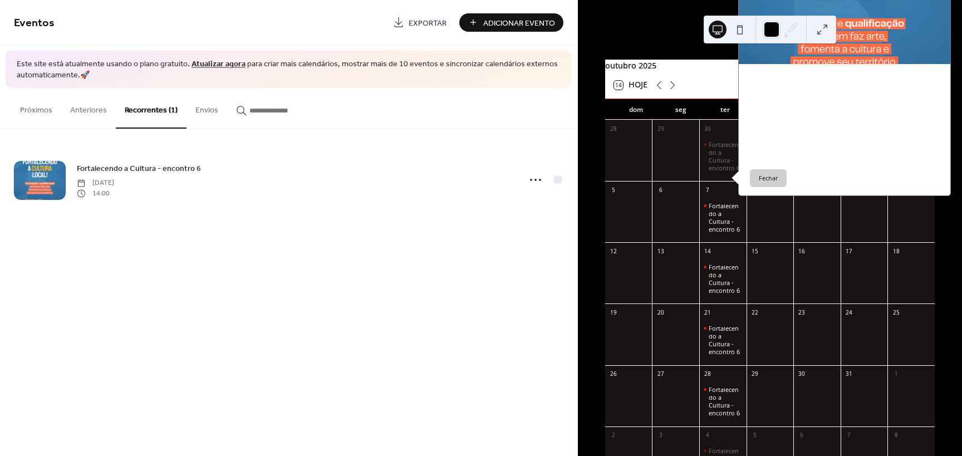
click at [786, 140] on span "Av. Atlântica, 1945, centro, Tramandaí-RS, Tramandaí 95590000" at bounding box center [850, 128] width 177 height 24
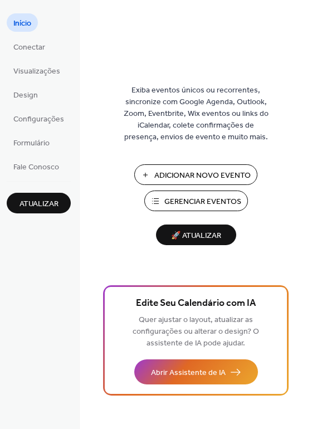
click at [223, 203] on span "Gerenciar Eventos" at bounding box center [202, 202] width 77 height 12
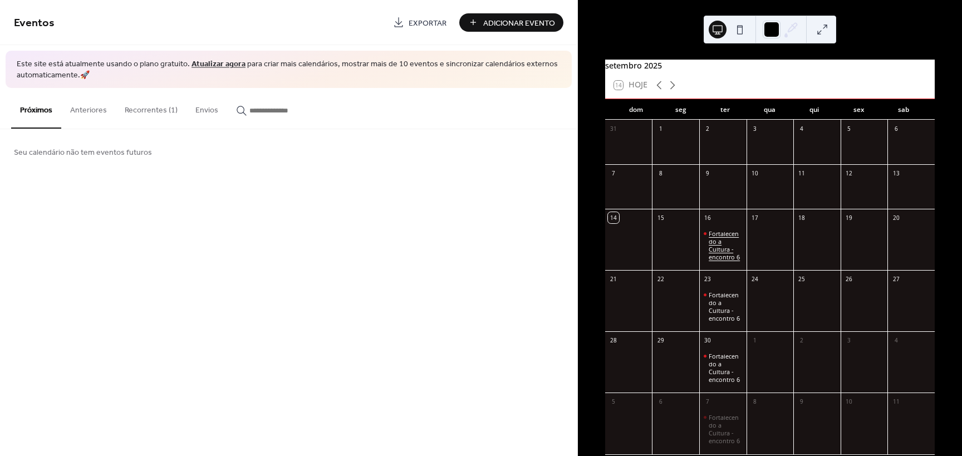
click at [721, 247] on div "Fortalecendo a Cultura - encontro 6" at bounding box center [725, 245] width 33 height 31
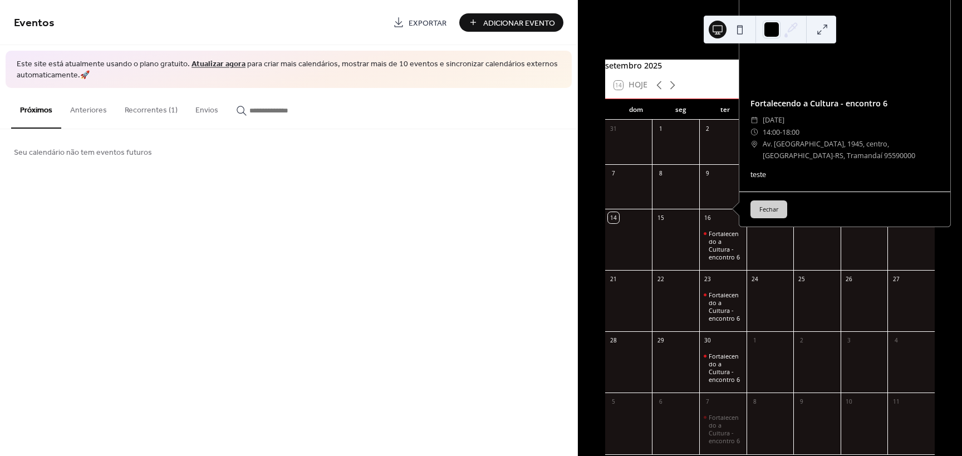
drag, startPoint x: 932, startPoint y: 31, endPoint x: 937, endPoint y: 28, distance: 6.2
